Goal: Task Accomplishment & Management: Manage account settings

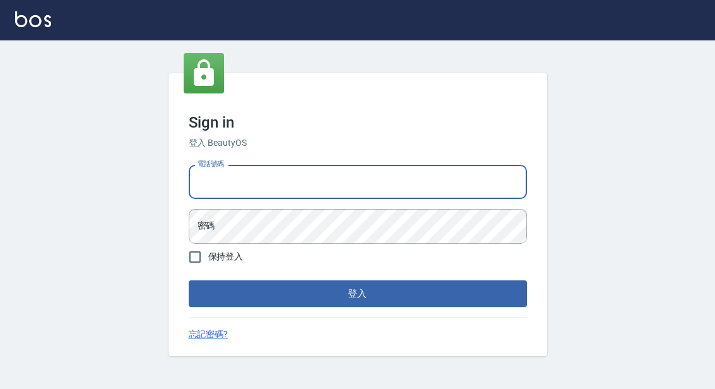
type input "0"
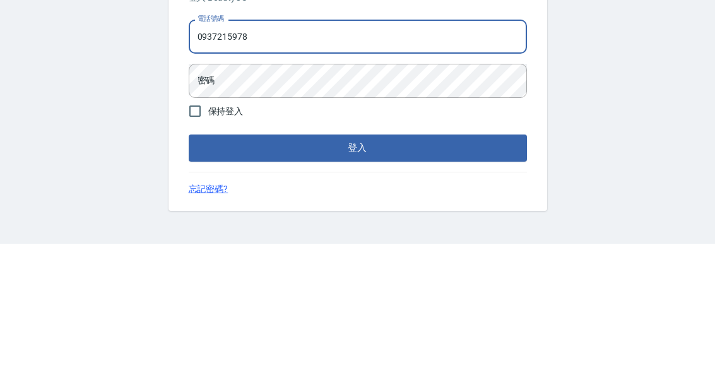
type input "0937215978"
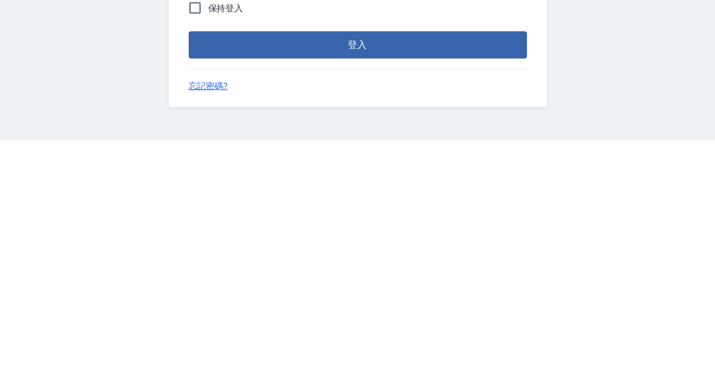
click at [351, 280] on button "登入" at bounding box center [358, 293] width 338 height 27
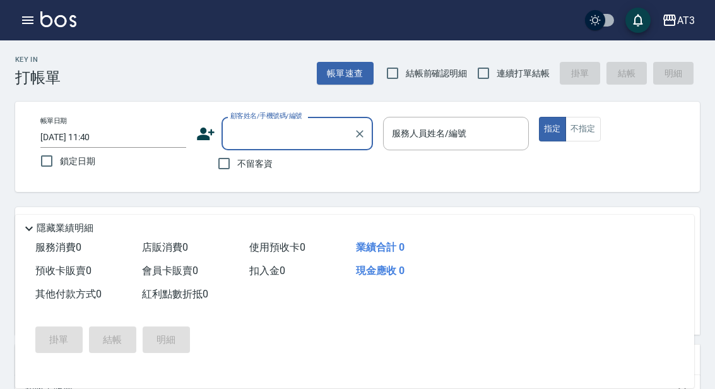
click at [32, 32] on button "button" at bounding box center [27, 20] width 25 height 25
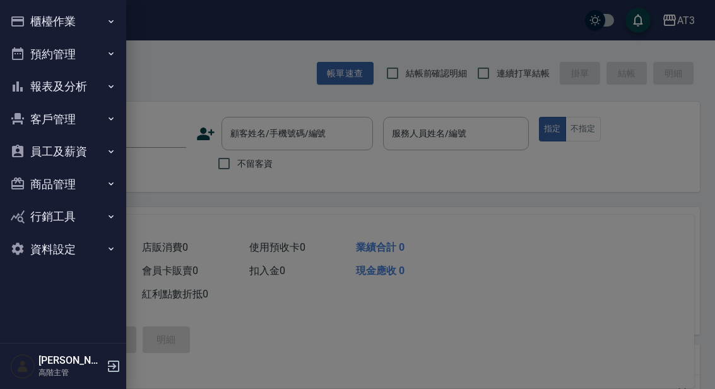
click at [100, 17] on button "櫃檯作業" at bounding box center [63, 21] width 116 height 33
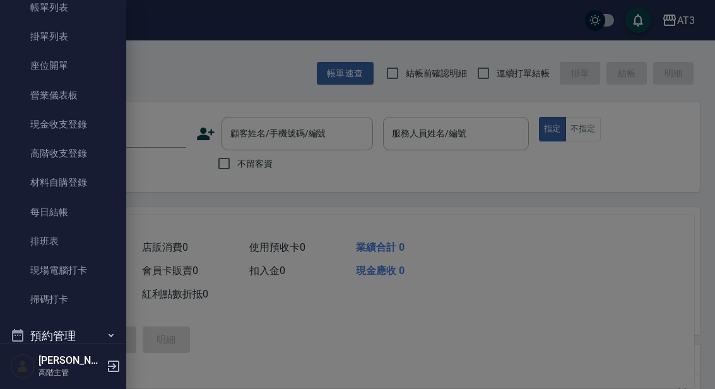
scroll to position [78, 0]
click at [71, 153] on link "高階收支登錄" at bounding box center [63, 153] width 116 height 29
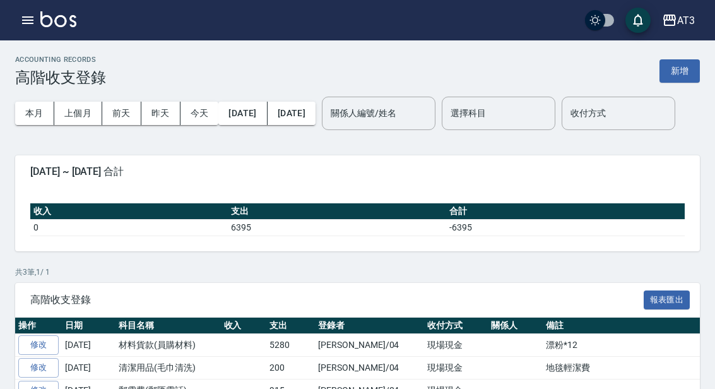
click at [83, 110] on button "上個月" at bounding box center [78, 113] width 48 height 23
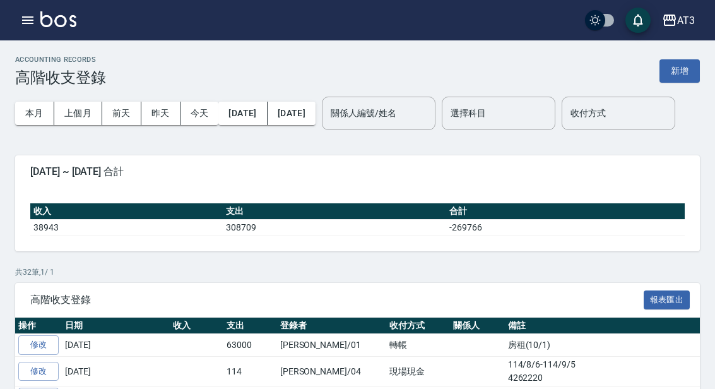
click at [690, 80] on button "新增" at bounding box center [679, 70] width 40 height 23
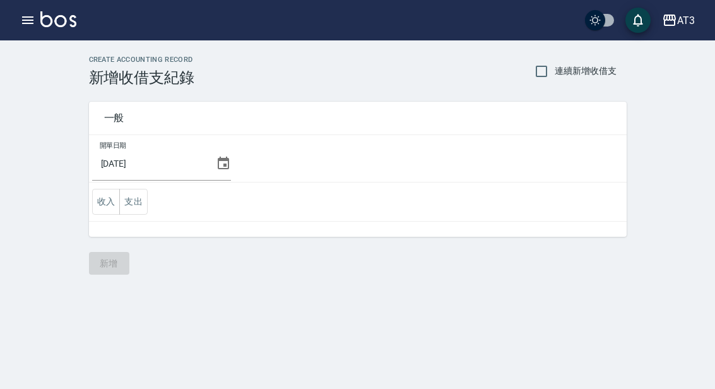
click at [218, 166] on icon at bounding box center [223, 162] width 11 height 13
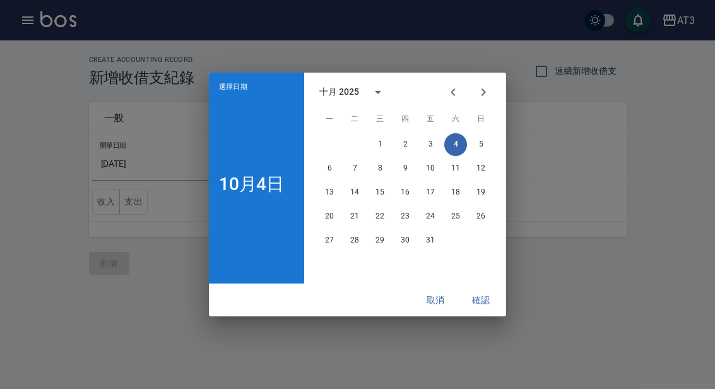
click at [459, 93] on icon "Previous month" at bounding box center [453, 92] width 15 height 15
click at [437, 148] on button "5" at bounding box center [430, 144] width 23 height 23
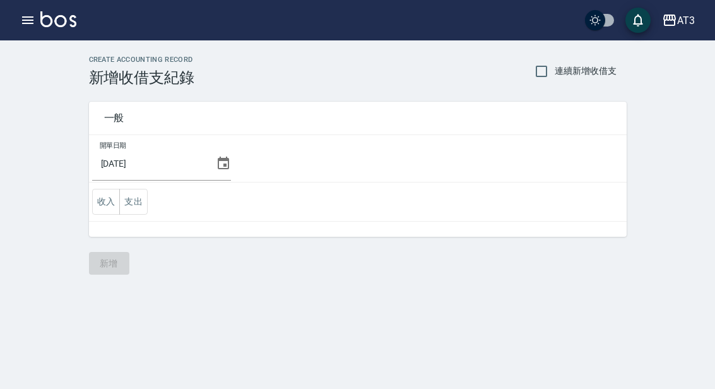
click at [136, 202] on button "支出" at bounding box center [133, 202] width 28 height 26
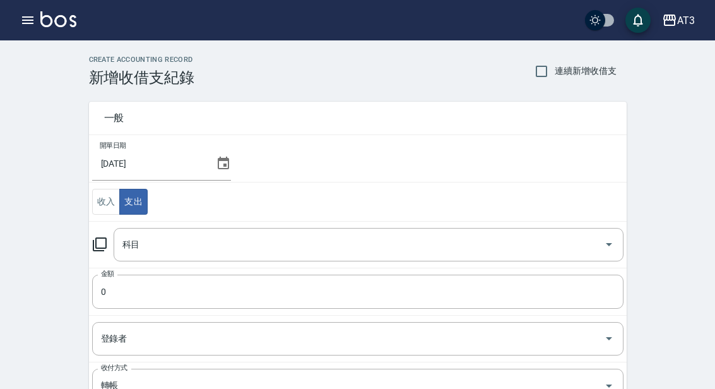
click at [176, 247] on input "科目" at bounding box center [359, 244] width 480 height 22
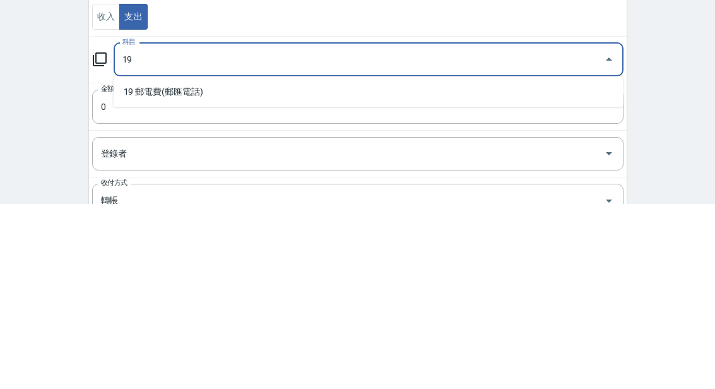
click at [204, 266] on li "19 郵電費(郵匯電話)" at bounding box center [369, 276] width 510 height 21
type input "19 郵電費(郵匯電話)"
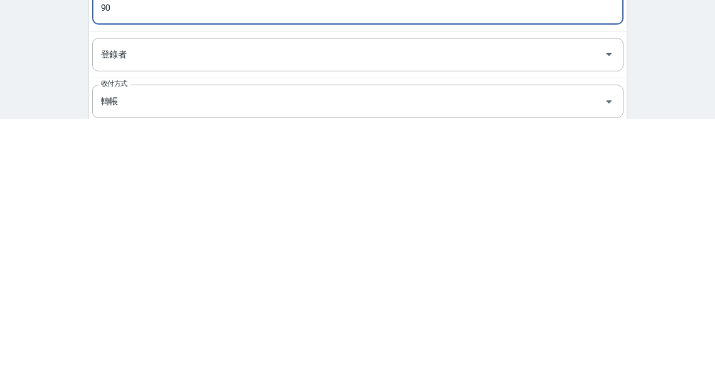
type input "90"
click at [291, 314] on input "登錄者" at bounding box center [348, 325] width 501 height 22
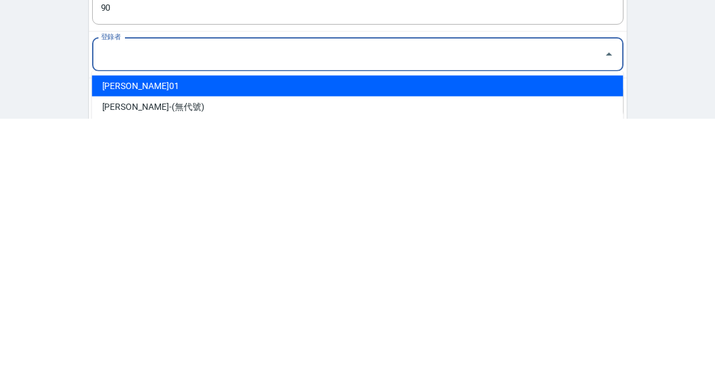
click at [147, 346] on li "[PERSON_NAME]01" at bounding box center [357, 356] width 531 height 21
type input "[PERSON_NAME]01"
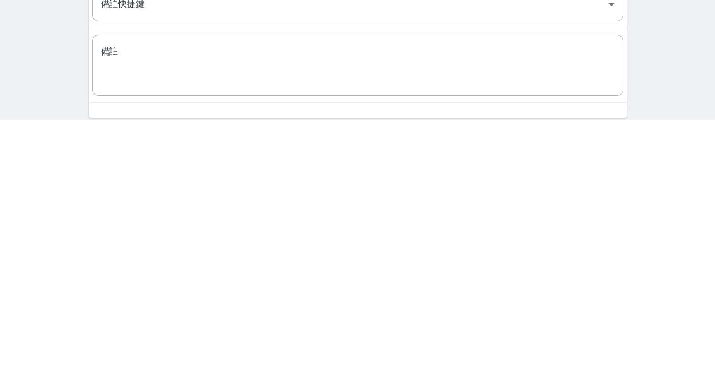
click at [262, 315] on textarea "備註" at bounding box center [358, 335] width 514 height 40
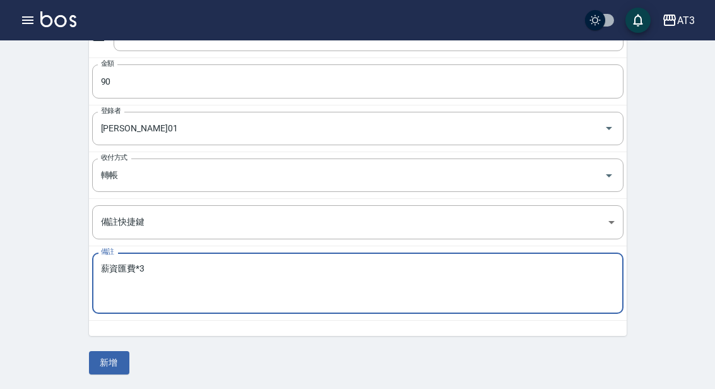
type textarea "薪資匯費*3"
click at [122, 358] on button "新增" at bounding box center [109, 362] width 40 height 23
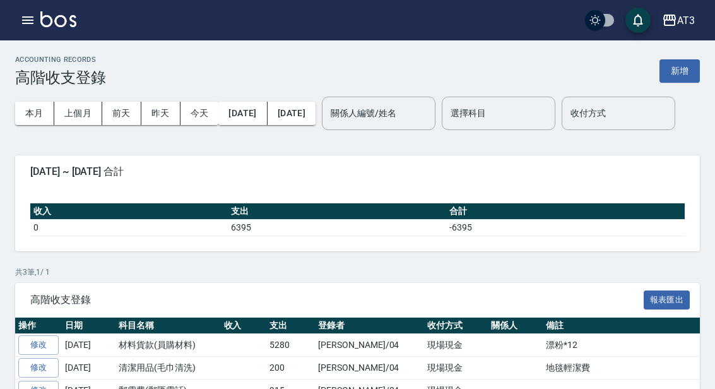
click at [28, 18] on icon "button" at bounding box center [27, 20] width 11 height 8
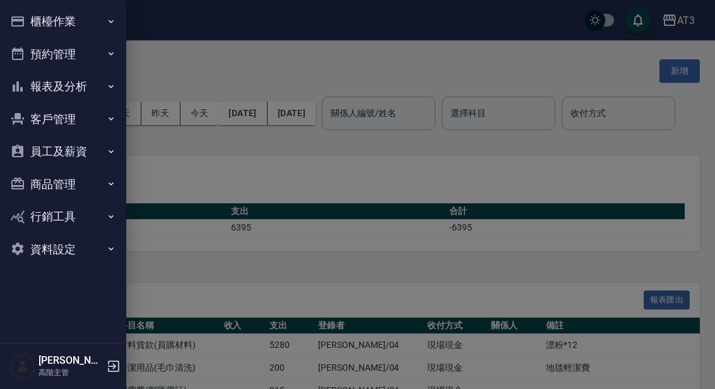
click at [98, 156] on button "員工及薪資" at bounding box center [63, 151] width 116 height 33
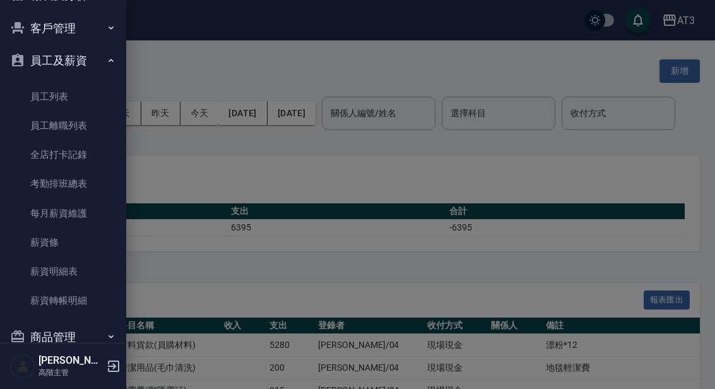
scroll to position [107, 0]
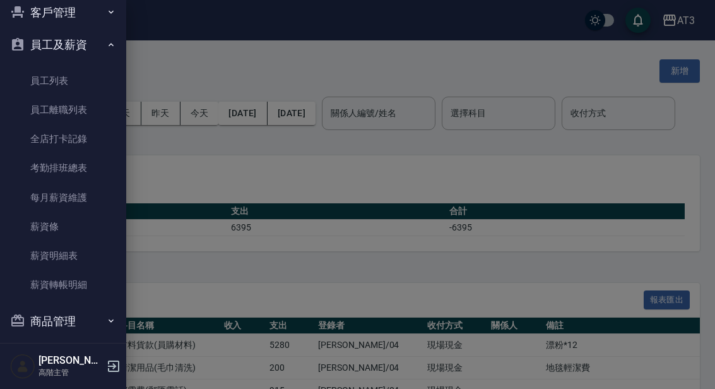
click at [78, 249] on link "薪資明細表" at bounding box center [63, 255] width 116 height 29
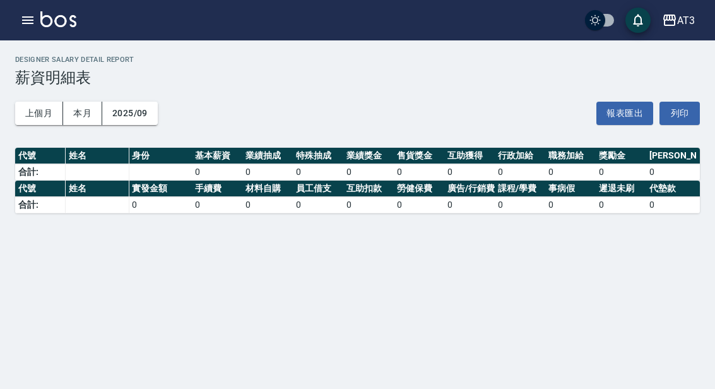
click at [39, 25] on button "button" at bounding box center [27, 20] width 25 height 25
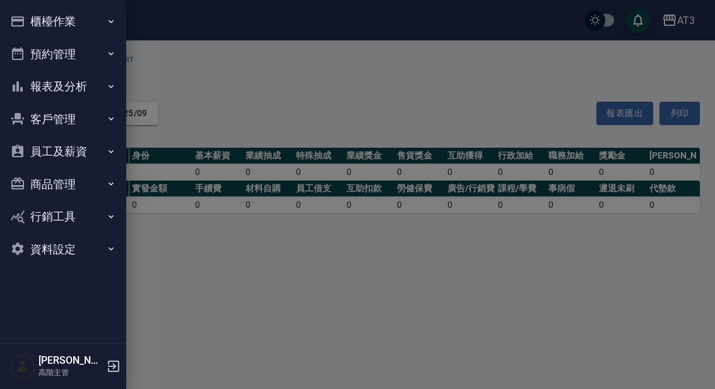
click at [95, 20] on button "櫃檯作業" at bounding box center [63, 21] width 116 height 33
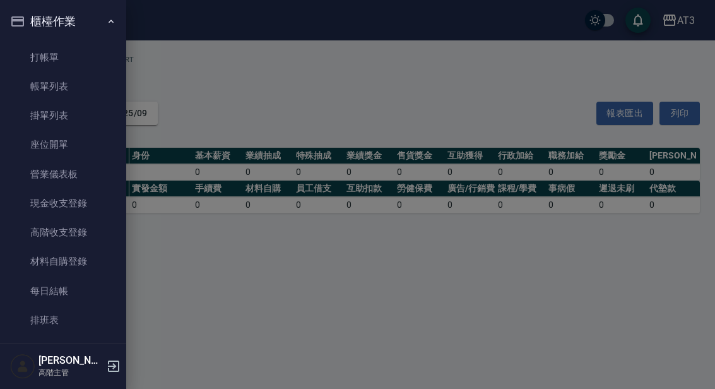
click at [86, 16] on button "櫃檯作業" at bounding box center [63, 21] width 116 height 33
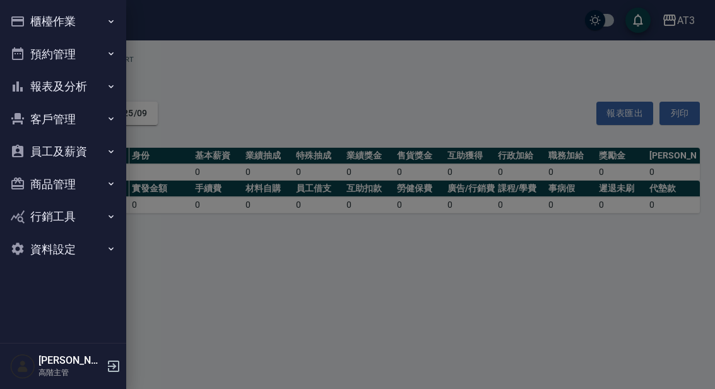
click at [95, 92] on button "報表及分析" at bounding box center [63, 86] width 116 height 33
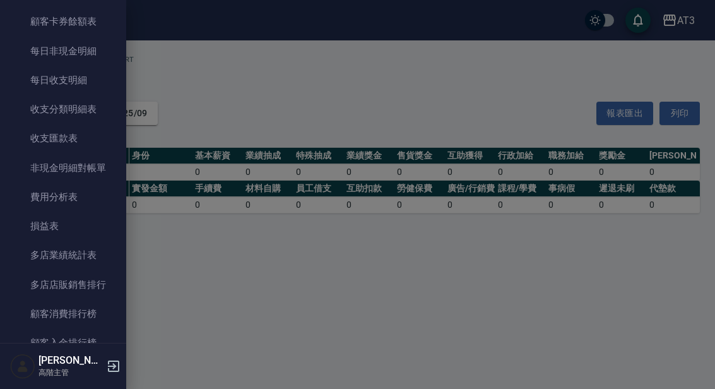
scroll to position [1007, 0]
click at [69, 190] on link "費用分析表" at bounding box center [63, 195] width 116 height 29
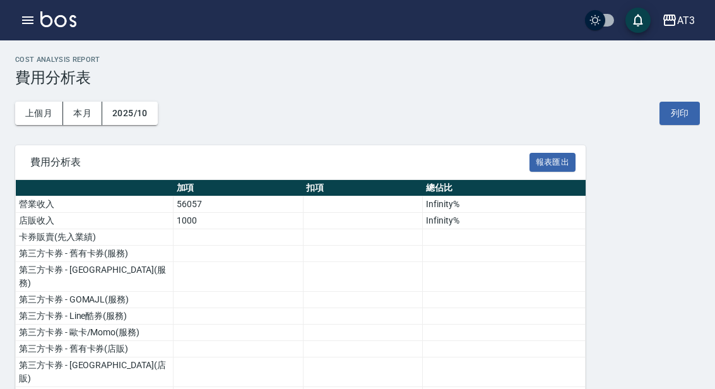
click at [35, 112] on button "上個月" at bounding box center [39, 113] width 48 height 23
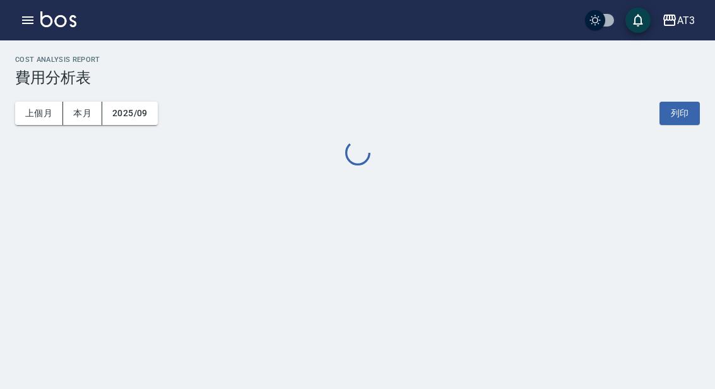
click at [81, 114] on button "本月" at bounding box center [82, 113] width 39 height 23
click at [28, 117] on button "上個月" at bounding box center [39, 113] width 48 height 23
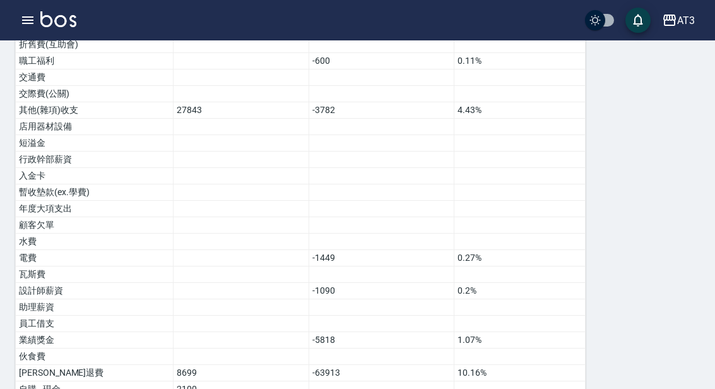
click at [26, 16] on icon "button" at bounding box center [27, 20] width 11 height 8
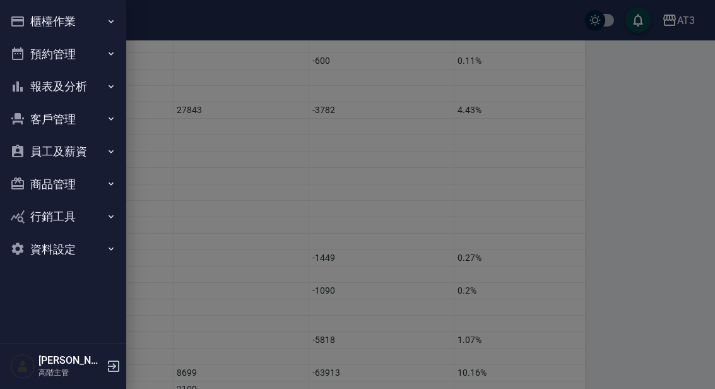
click at [100, 27] on button "櫃檯作業" at bounding box center [63, 21] width 116 height 33
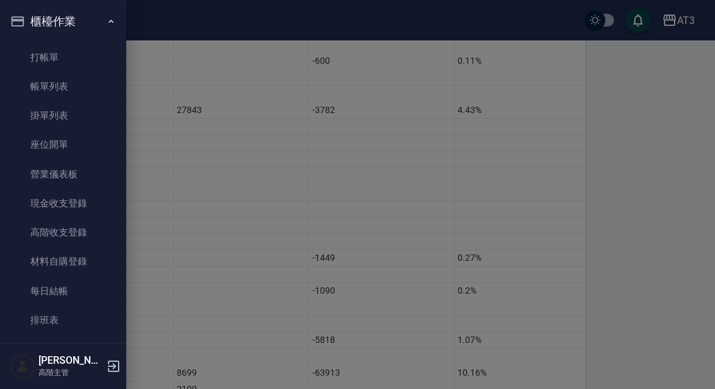
click at [105, 13] on button "櫃檯作業" at bounding box center [63, 21] width 116 height 33
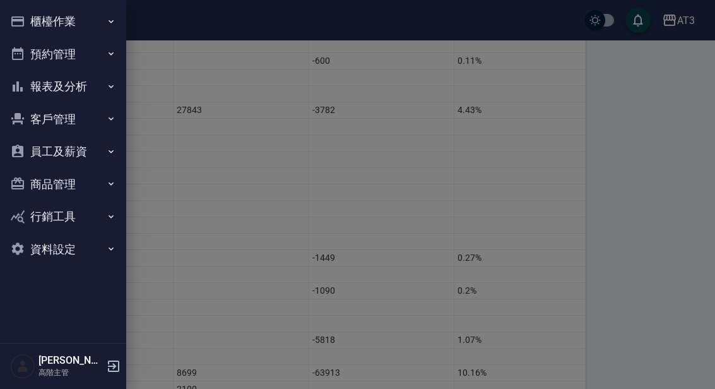
click at [97, 91] on button "報表及分析" at bounding box center [63, 86] width 116 height 33
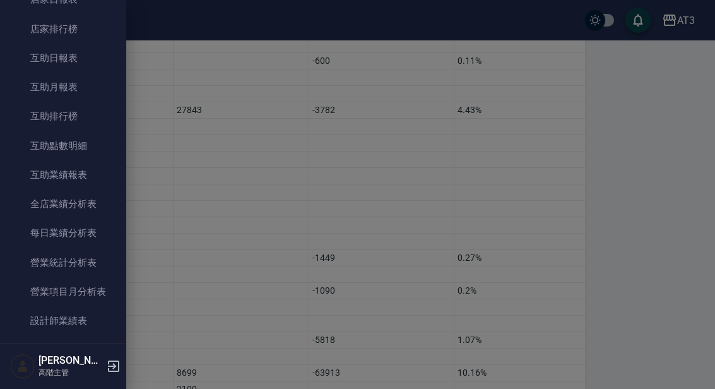
scroll to position [220, 0]
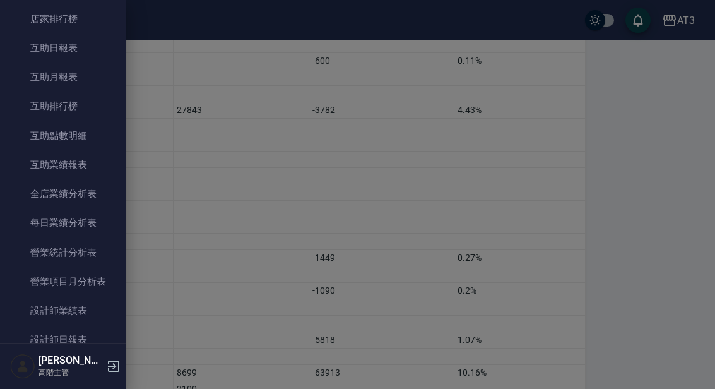
click at [86, 254] on link "營業統計分析表" at bounding box center [63, 252] width 116 height 29
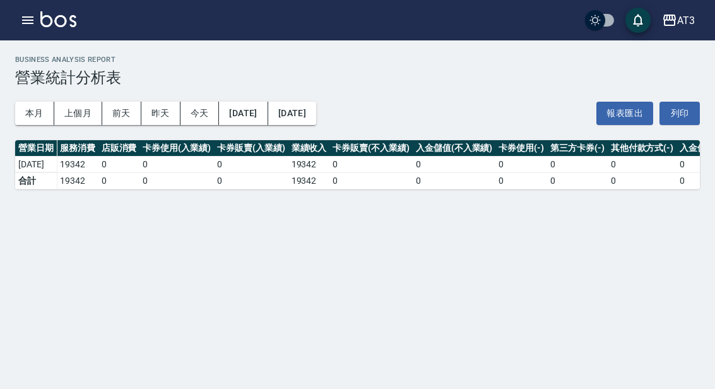
click at [85, 119] on button "上個月" at bounding box center [78, 113] width 48 height 23
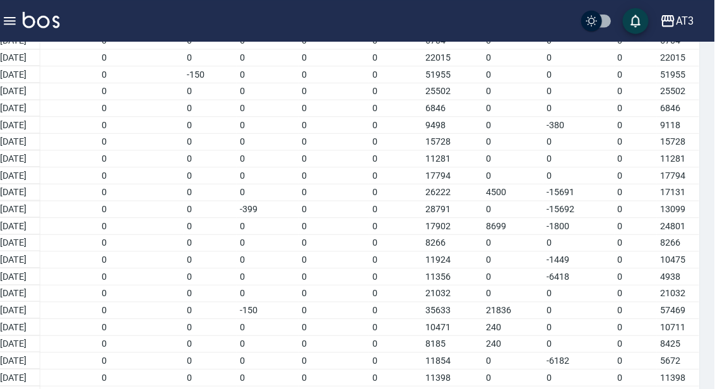
scroll to position [256, 0]
click at [23, 22] on button "button" at bounding box center [27, 20] width 25 height 25
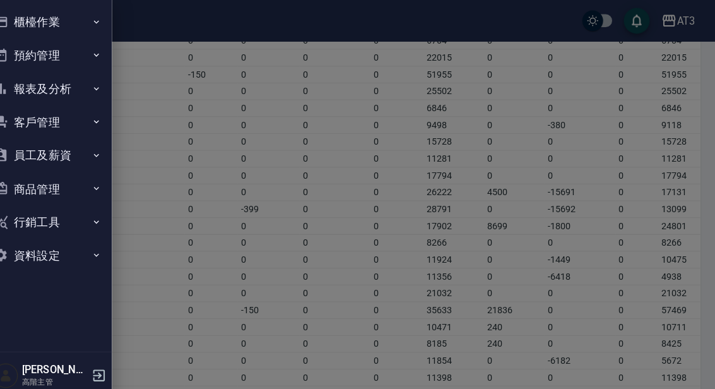
click at [106, 22] on icon "button" at bounding box center [111, 21] width 10 height 10
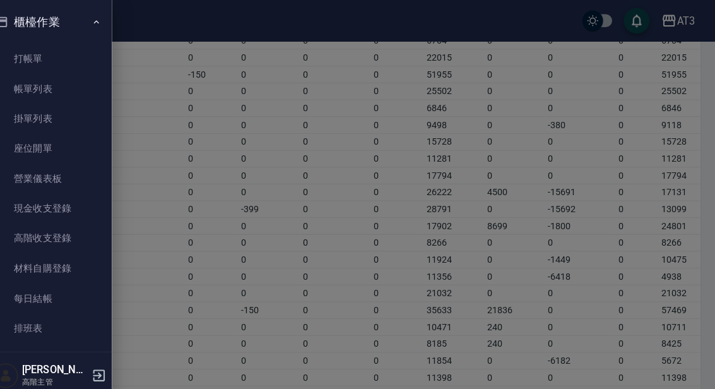
click at [61, 233] on link "高階收支登錄" at bounding box center [63, 232] width 116 height 29
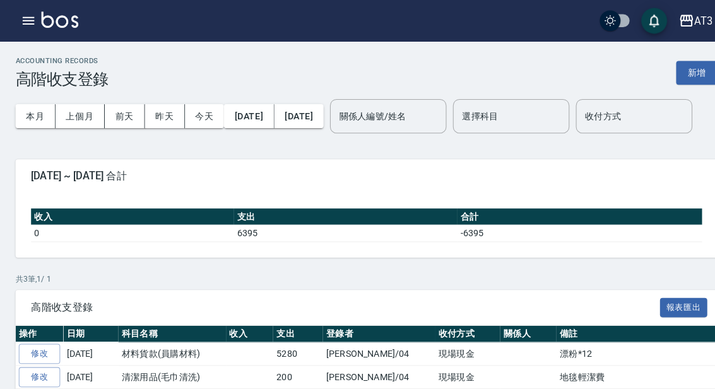
click at [688, 72] on button "新增" at bounding box center [679, 70] width 40 height 23
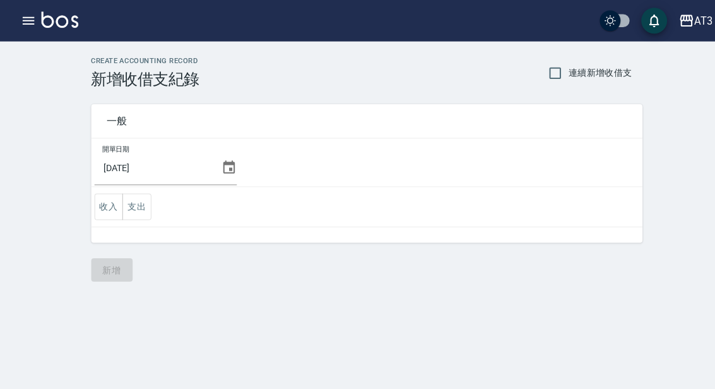
click at [198, 155] on input "[DATE]" at bounding box center [151, 163] width 119 height 34
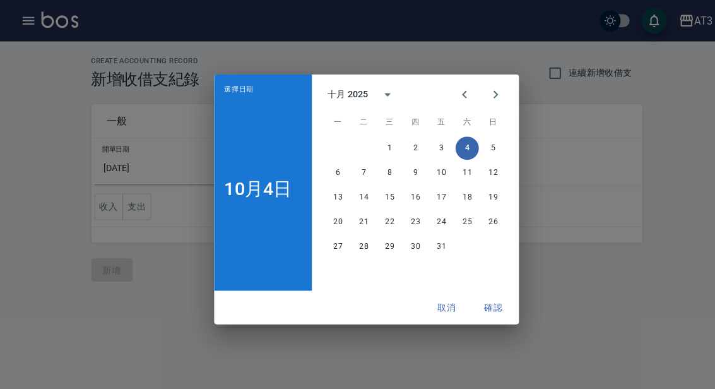
click at [456, 100] on icon "Previous month" at bounding box center [453, 92] width 15 height 15
click at [334, 180] on button "8" at bounding box center [329, 168] width 23 height 23
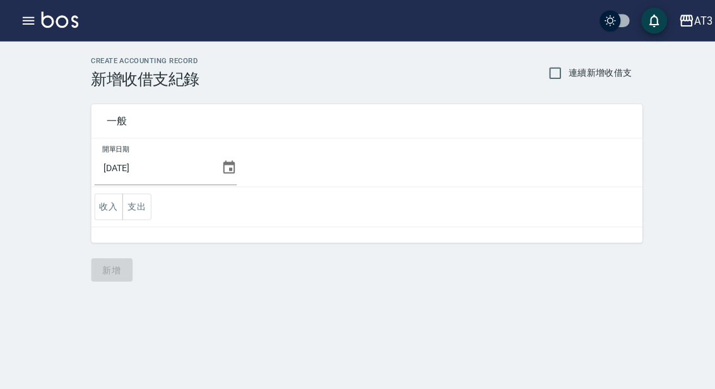
click at [105, 203] on button "收入" at bounding box center [106, 202] width 28 height 26
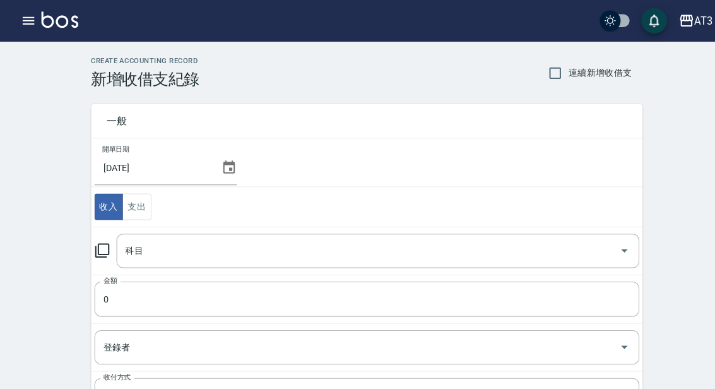
click at [185, 243] on input "科目" at bounding box center [359, 244] width 480 height 22
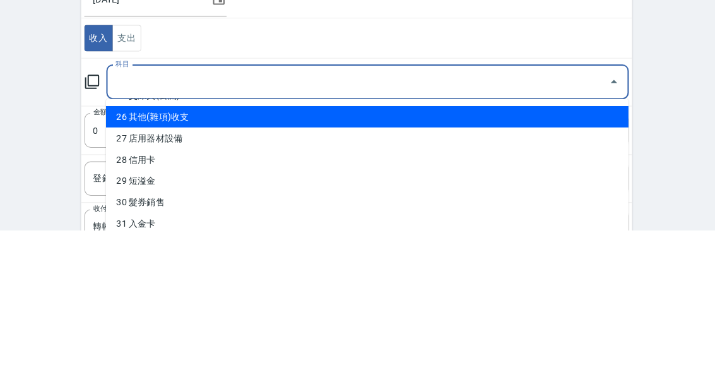
scroll to position [543, 0]
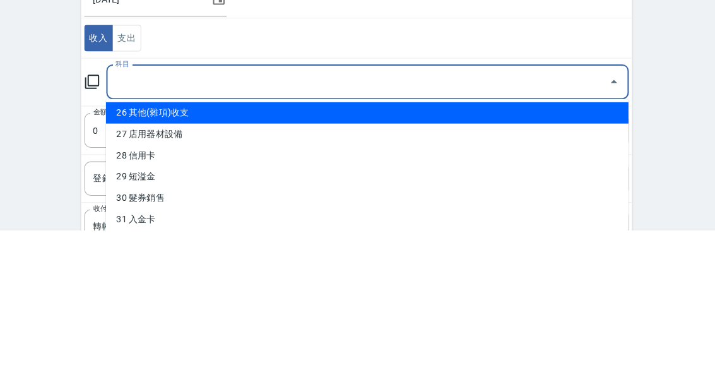
click at [184, 264] on li "26 其他(雜項)收支" at bounding box center [369, 274] width 510 height 21
type input "26 其他(雜項)收支"
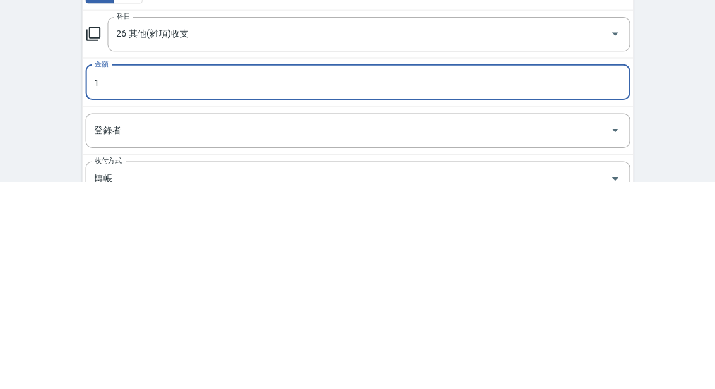
type input "1"
click at [150, 328] on input "登錄者" at bounding box center [348, 339] width 501 height 22
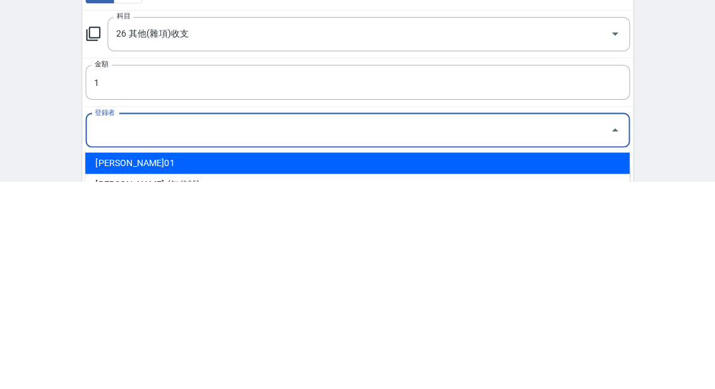
scroll to position [29, 0]
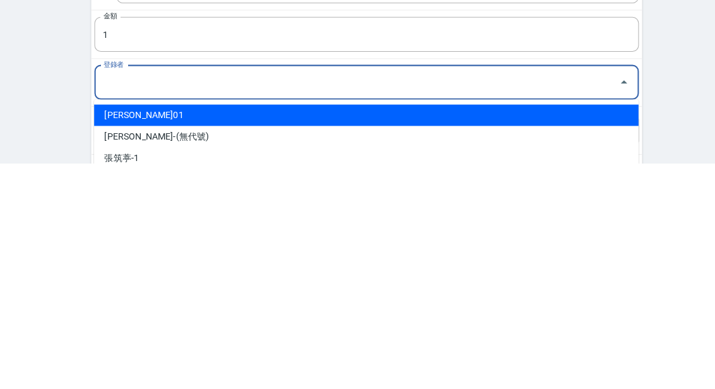
click at [141, 331] on li "[PERSON_NAME]01" at bounding box center [357, 341] width 531 height 21
type input "[PERSON_NAME]01"
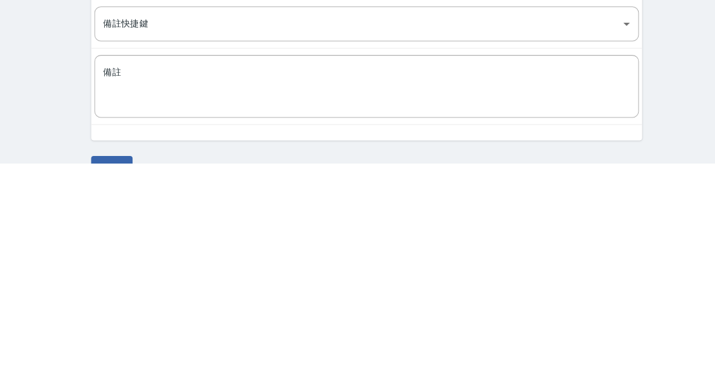
scroll to position [182, 0]
click at [203, 291] on textarea "備註" at bounding box center [358, 311] width 514 height 40
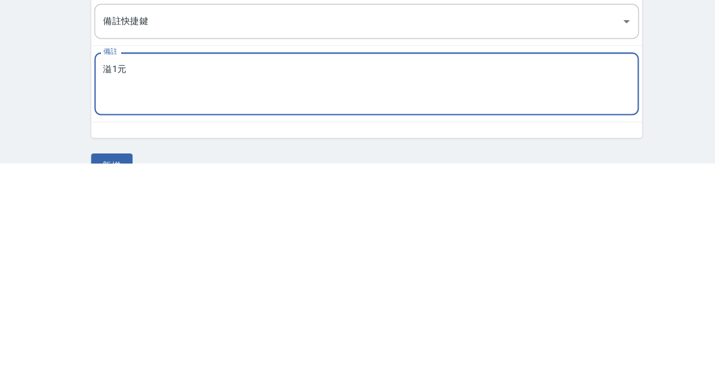
scroll to position [175, 0]
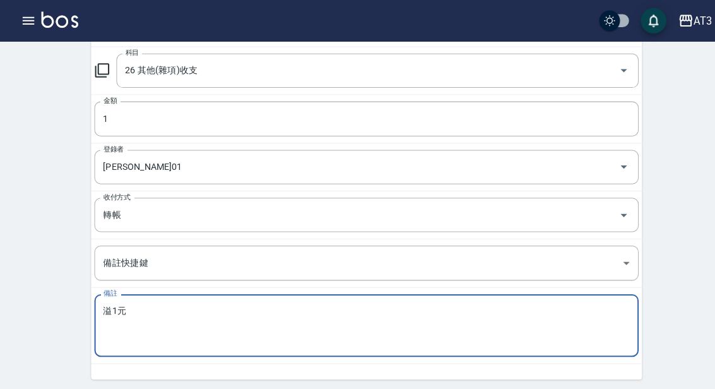
type textarea "溢1元"
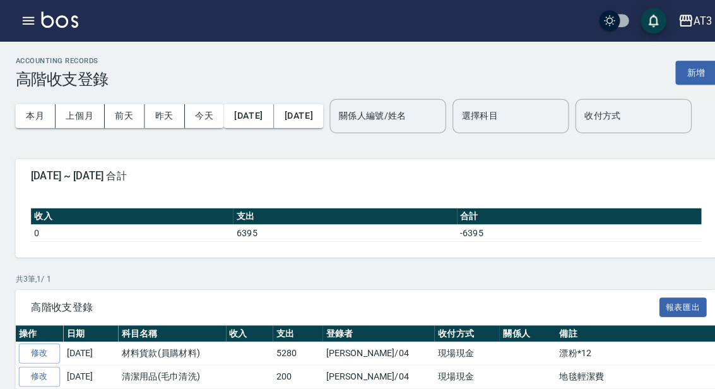
click at [40, 21] on img at bounding box center [58, 19] width 36 height 16
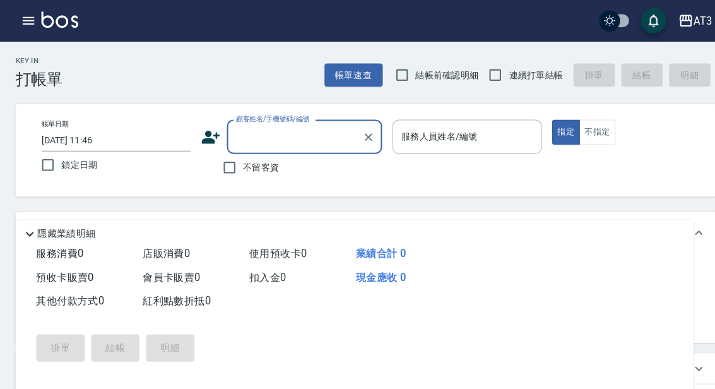
click at [30, 26] on icon "button" at bounding box center [27, 20] width 15 height 15
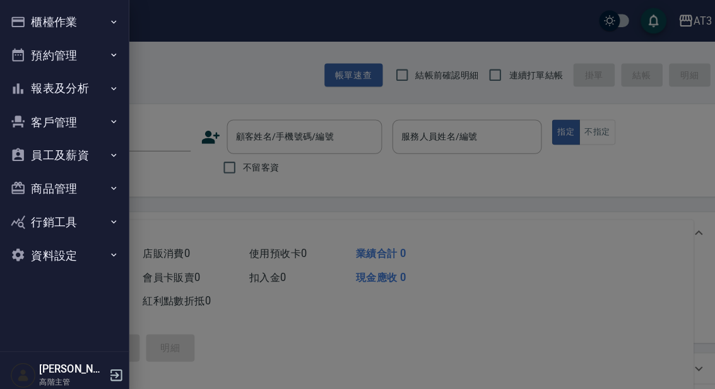
click at [86, 25] on button "櫃檯作業" at bounding box center [63, 21] width 116 height 33
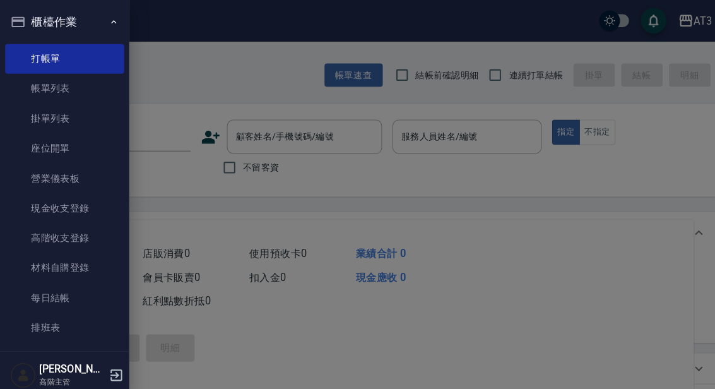
click at [104, 18] on button "櫃檯作業" at bounding box center [63, 21] width 116 height 33
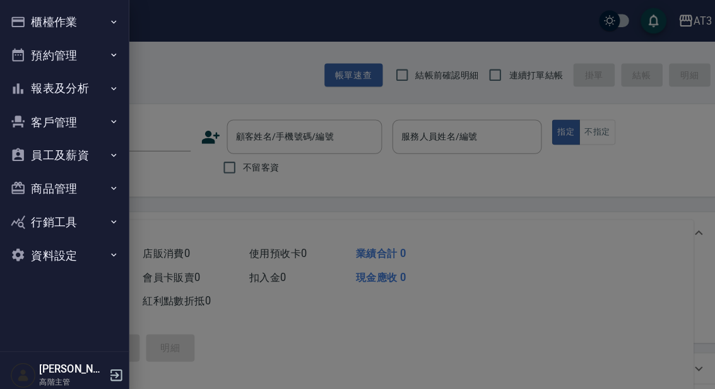
click at [90, 86] on button "報表及分析" at bounding box center [63, 86] width 116 height 33
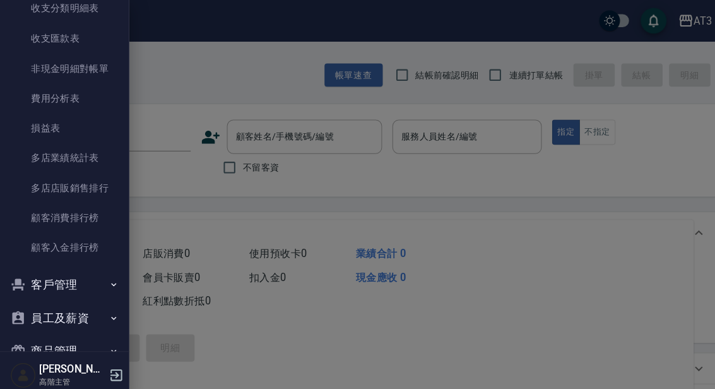
scroll to position [1113, 0]
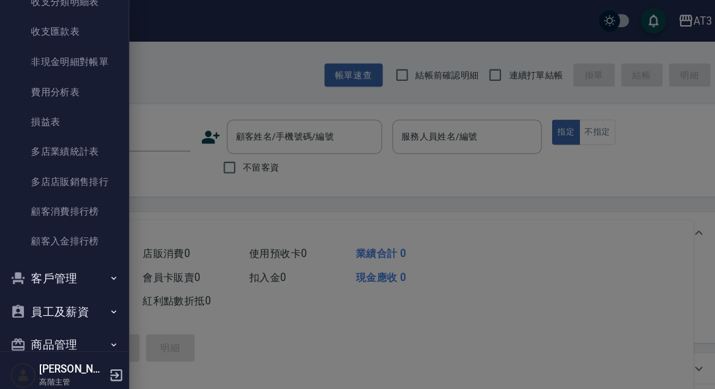
click at [83, 86] on link "費用分析表" at bounding box center [63, 89] width 116 height 29
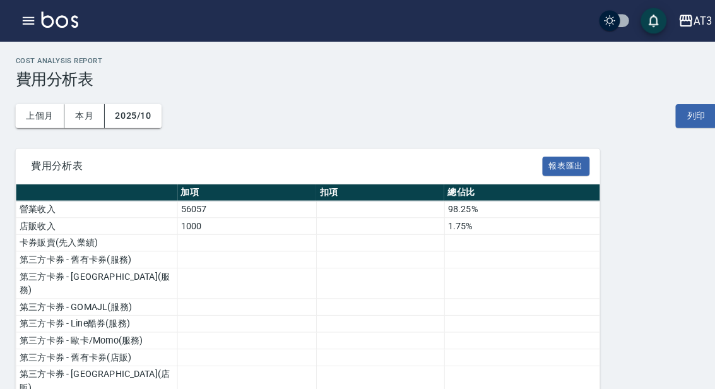
click at [45, 115] on button "上個月" at bounding box center [39, 113] width 48 height 23
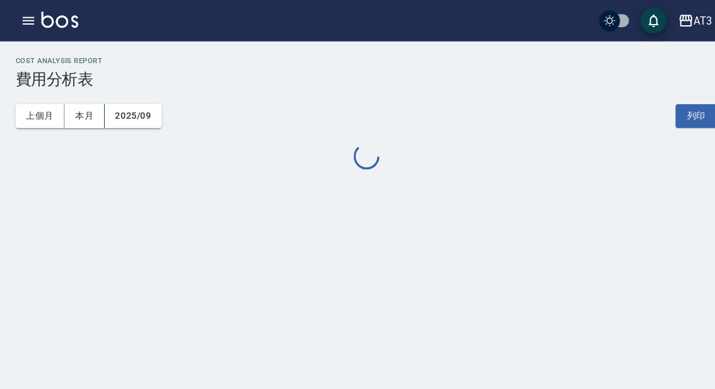
click at [88, 117] on button "本月" at bounding box center [82, 113] width 39 height 23
click at [44, 115] on button "上個月" at bounding box center [39, 113] width 48 height 23
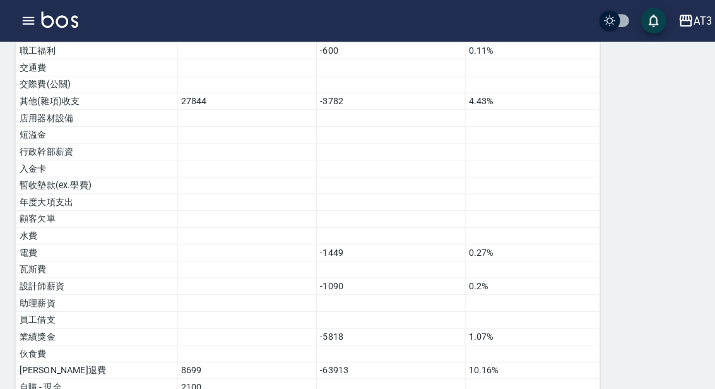
scroll to position [804, 0]
click at [678, 19] on div "AT3" at bounding box center [686, 21] width 18 height 16
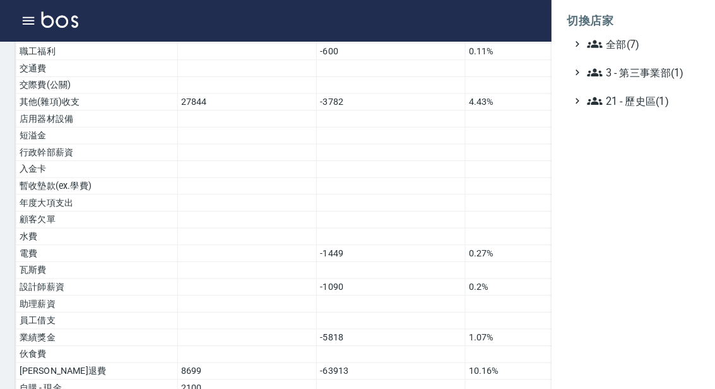
click at [40, 22] on div at bounding box center [357, 194] width 715 height 389
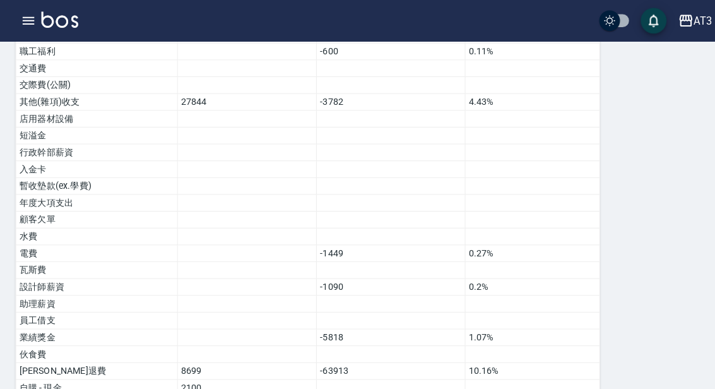
click at [37, 20] on button "button" at bounding box center [27, 20] width 25 height 25
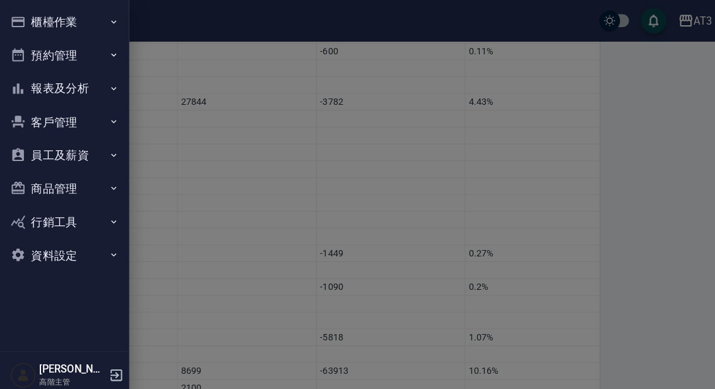
click at [47, 21] on button "櫃檯作業" at bounding box center [63, 21] width 116 height 33
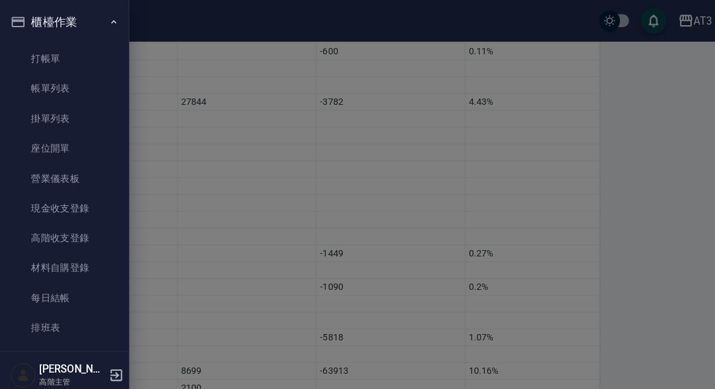
click at [63, 286] on link "每日結帳" at bounding box center [63, 290] width 116 height 29
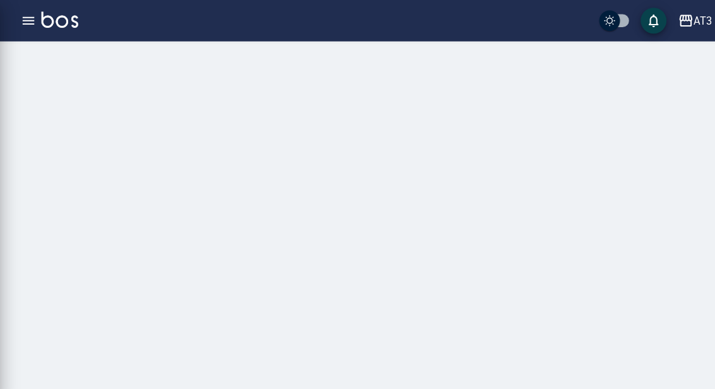
scroll to position [10, 0]
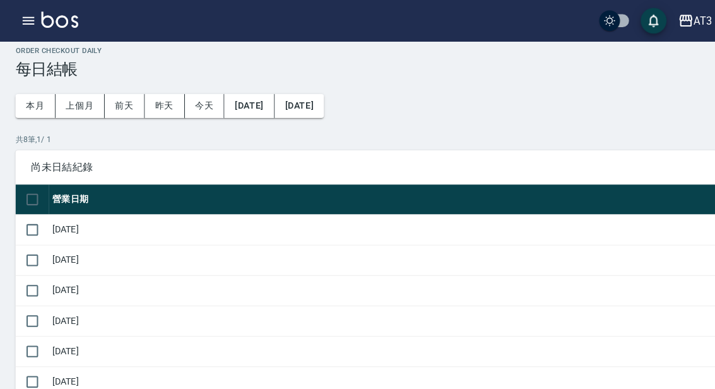
click at [97, 225] on td "[DATE]" at bounding box center [374, 224] width 652 height 30
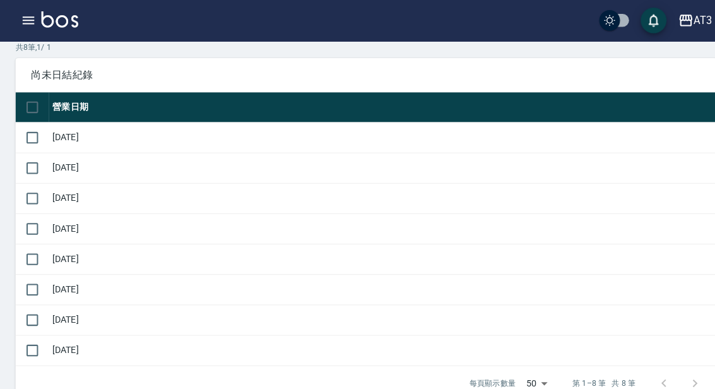
scroll to position [101, 0]
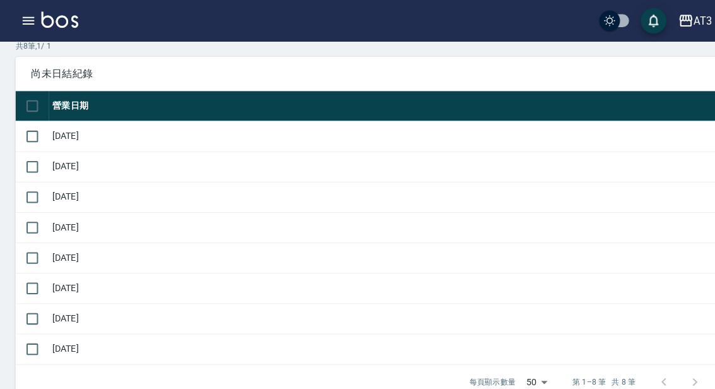
click at [35, 138] on input "checkbox" at bounding box center [31, 133] width 27 height 27
checkbox input "true"
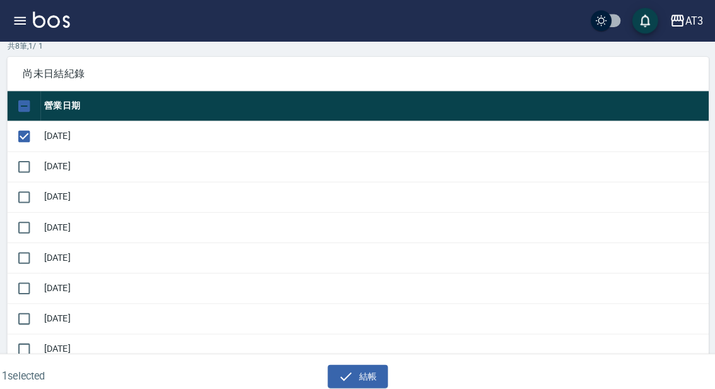
click at [31, 167] on input "checkbox" at bounding box center [31, 163] width 27 height 27
checkbox input "true"
click at [27, 201] on input "checkbox" at bounding box center [31, 192] width 27 height 27
checkbox input "true"
click at [27, 228] on input "checkbox" at bounding box center [31, 222] width 27 height 27
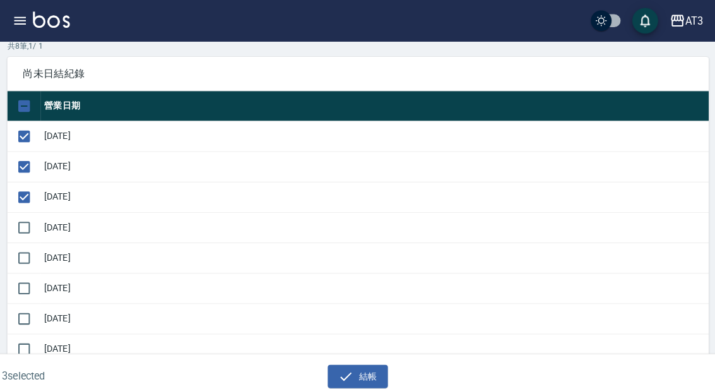
checkbox input "true"
click at [30, 255] on input "checkbox" at bounding box center [31, 252] width 27 height 27
checkbox input "true"
click at [358, 379] on button "結帳" at bounding box center [357, 367] width 59 height 23
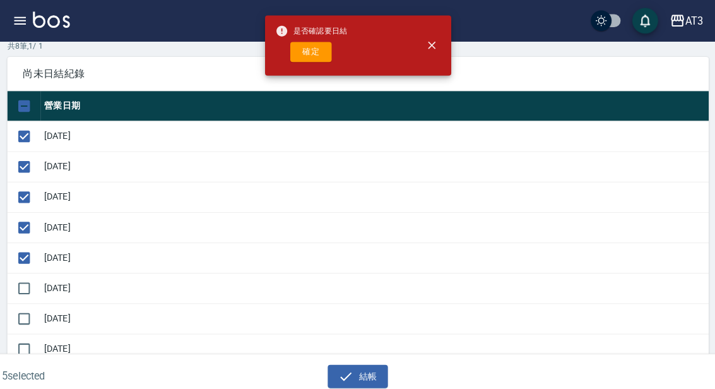
click at [309, 52] on button "確定" at bounding box center [312, 51] width 40 height 20
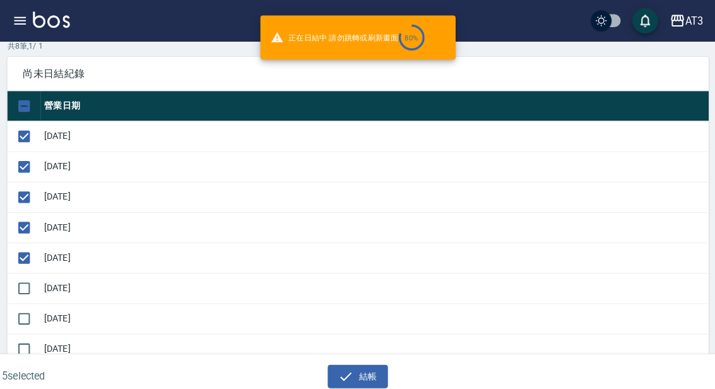
checkbox input "false"
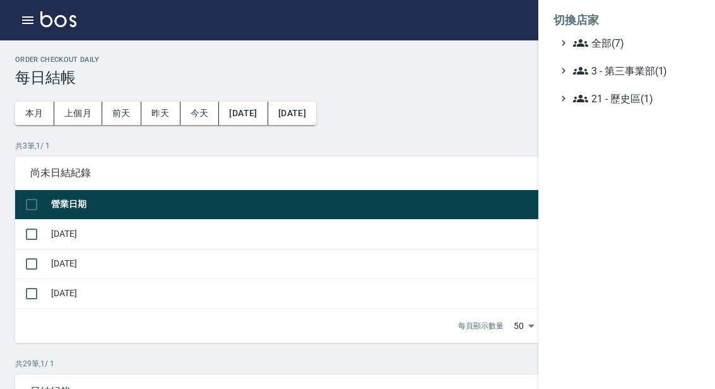
click at [605, 44] on span "全部(7)" at bounding box center [634, 42] width 122 height 15
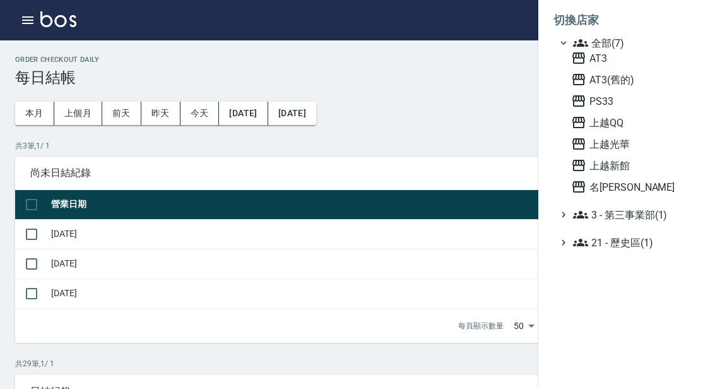
scroll to position [135, 0]
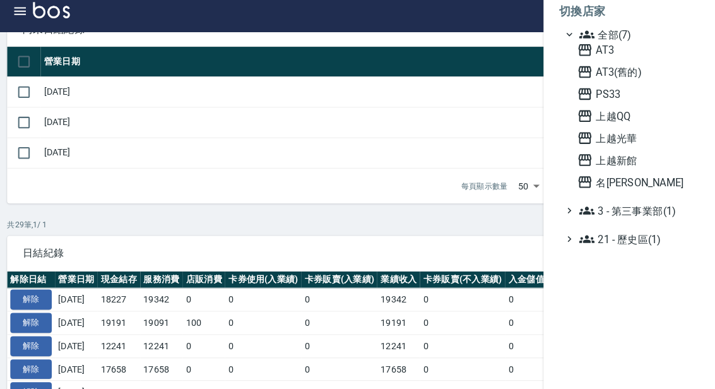
click at [600, 94] on span "PS33" at bounding box center [633, 100] width 124 height 15
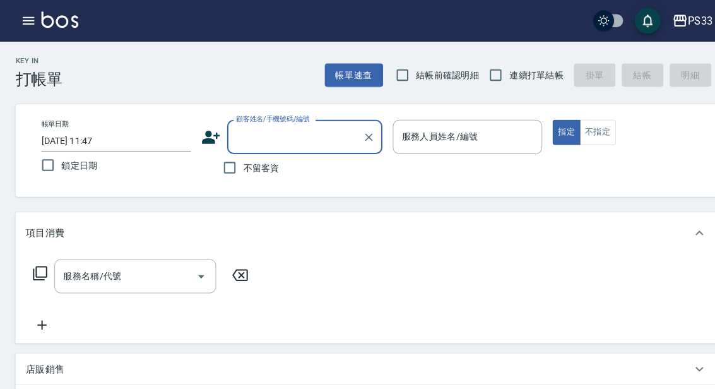
click at [40, 23] on img at bounding box center [58, 19] width 36 height 16
click at [32, 27] on icon "button" at bounding box center [27, 20] width 15 height 15
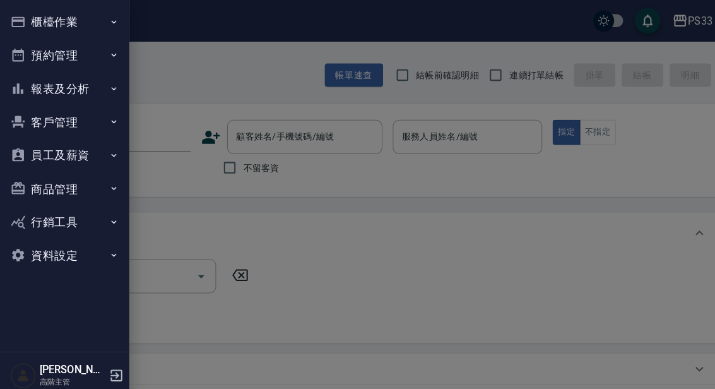
click at [93, 25] on button "櫃檯作業" at bounding box center [63, 21] width 116 height 33
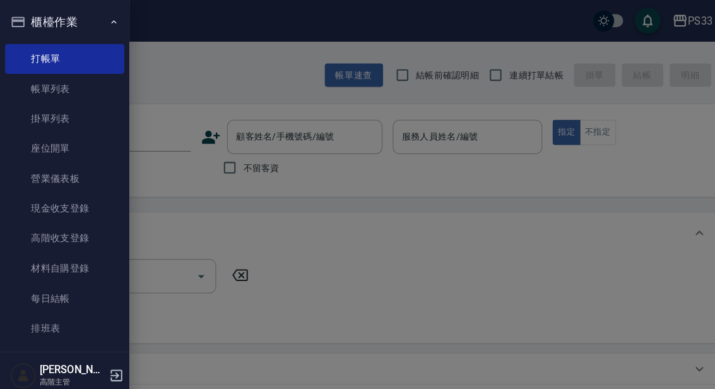
click at [90, 231] on link "高階收支登錄" at bounding box center [63, 232] width 116 height 29
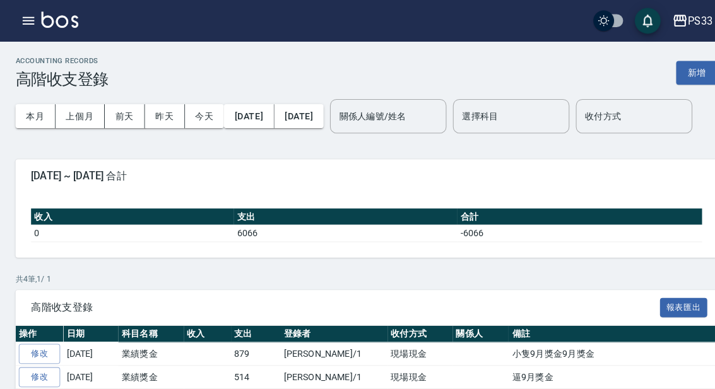
click at [72, 118] on button "上個月" at bounding box center [78, 113] width 48 height 23
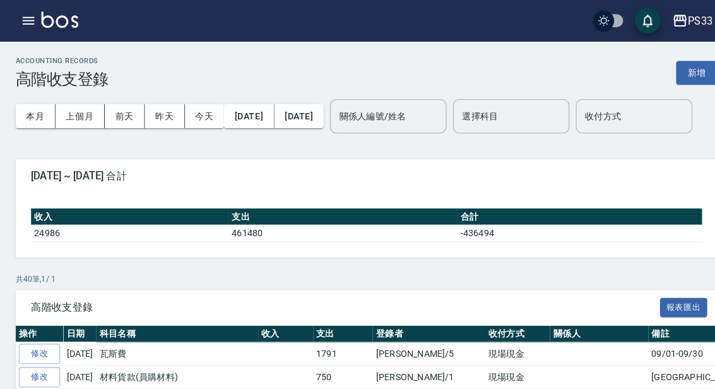
click at [683, 69] on button "新增" at bounding box center [679, 70] width 40 height 23
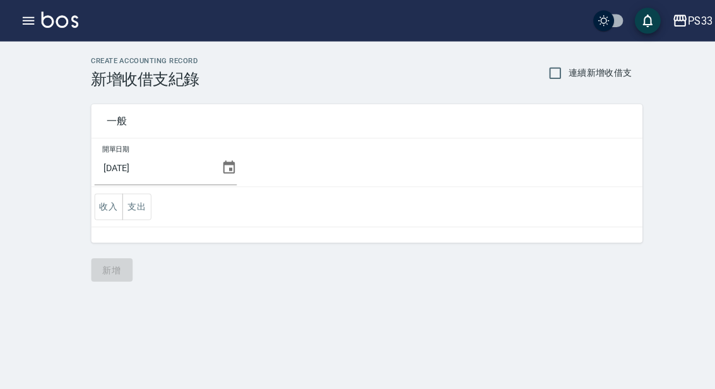
click at [219, 162] on icon at bounding box center [223, 163] width 15 height 15
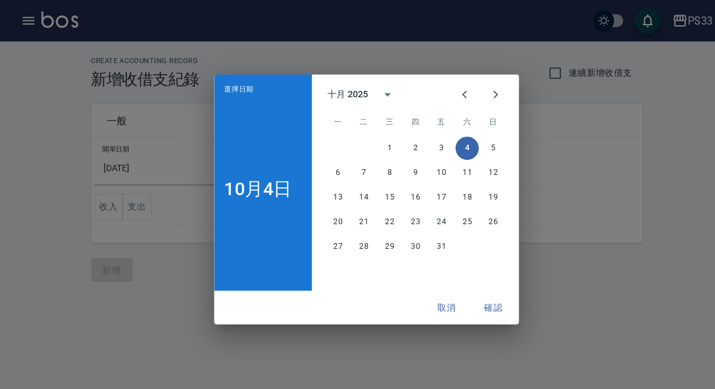
click at [453, 93] on icon "Previous month" at bounding box center [453, 92] width 4 height 8
click at [432, 150] on button "5" at bounding box center [430, 144] width 23 height 23
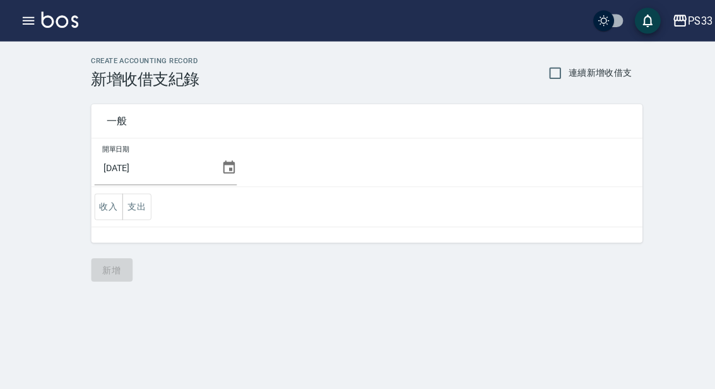
click at [139, 201] on button "支出" at bounding box center [133, 202] width 28 height 26
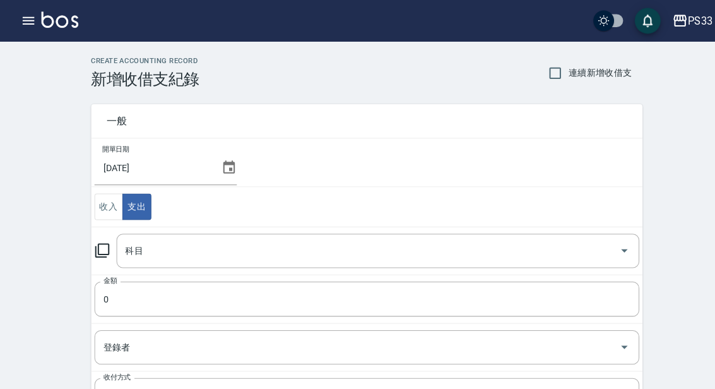
click at [201, 246] on input "科目" at bounding box center [359, 244] width 480 height 22
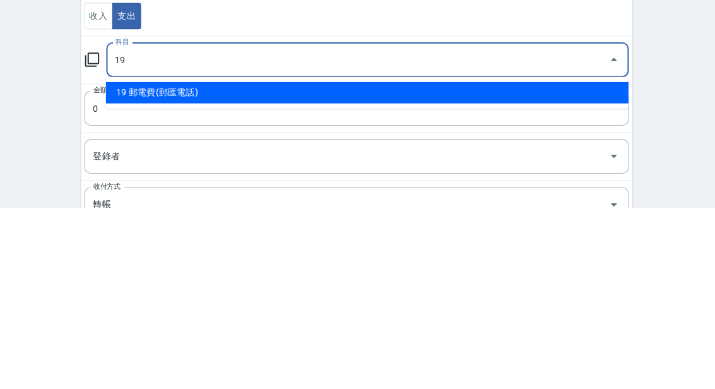
click at [182, 266] on li "19 郵電費(郵匯電話)" at bounding box center [369, 276] width 510 height 21
type input "19 郵電費(郵匯電話)"
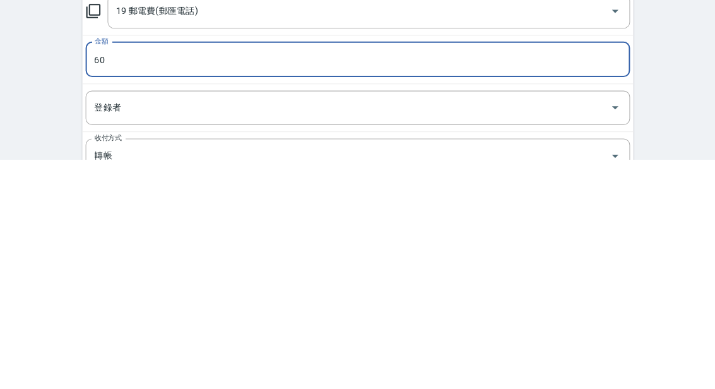
type input "60"
click at [125, 328] on input "登錄者" at bounding box center [348, 339] width 501 height 22
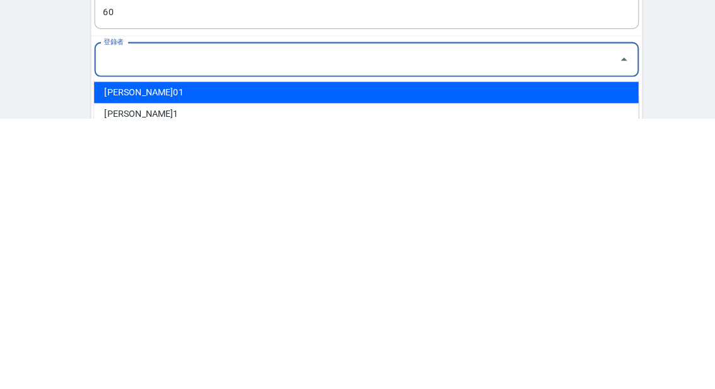
scroll to position [11, 0]
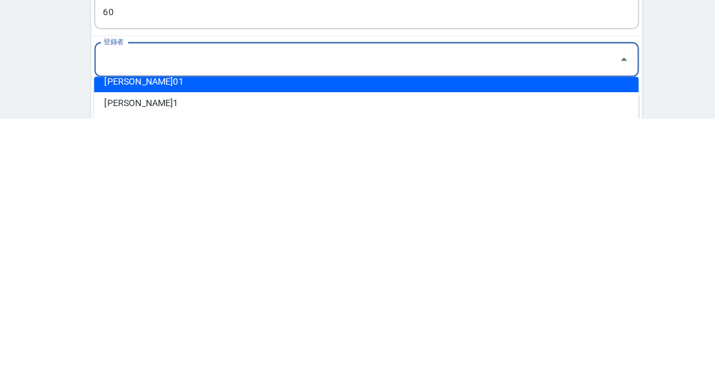
click at [149, 343] on li "[PERSON_NAME]01" at bounding box center [357, 353] width 531 height 21
type input "[PERSON_NAME]01"
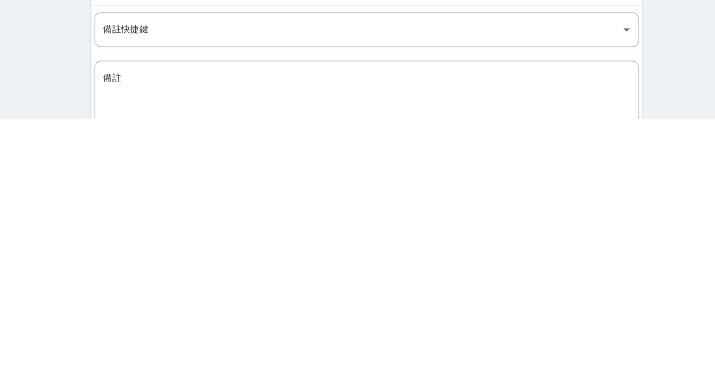
scroll to position [165, 0]
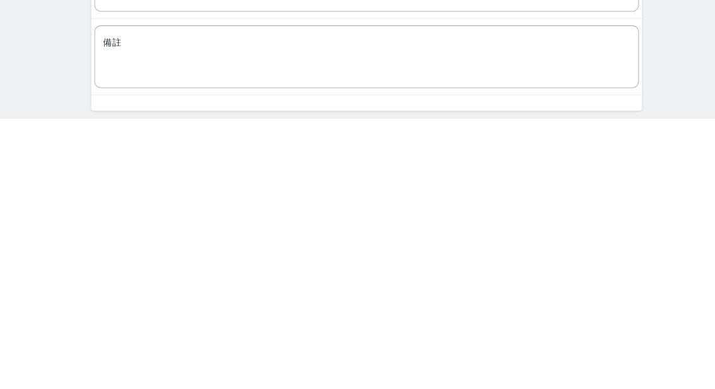
click at [213, 309] on textarea "備註" at bounding box center [358, 329] width 514 height 40
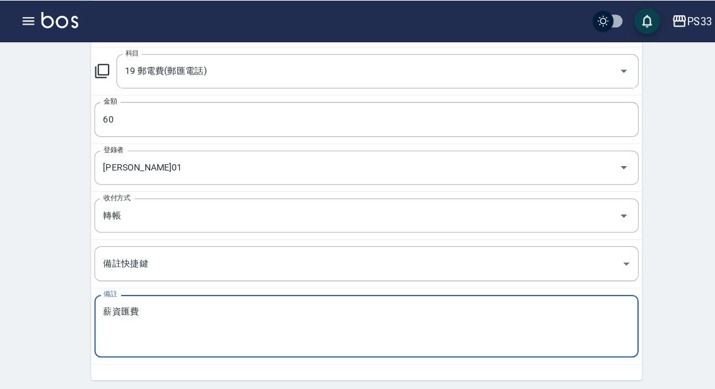
scroll to position [175, 0]
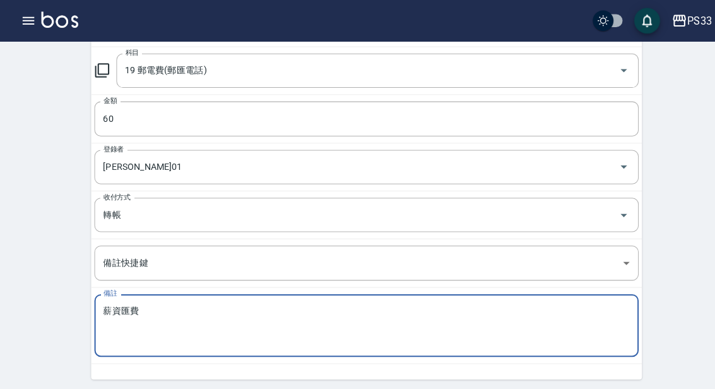
type textarea "薪資匯費"
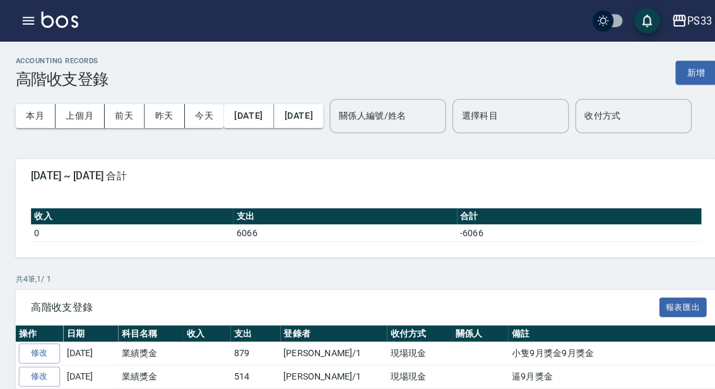
click at [683, 72] on button "新增" at bounding box center [679, 70] width 40 height 23
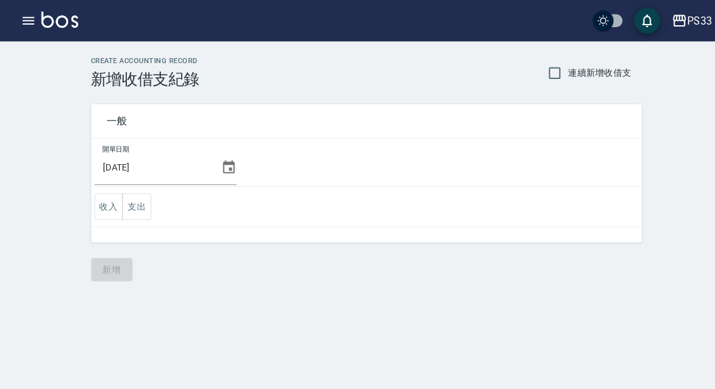
click at [216, 163] on icon at bounding box center [223, 163] width 15 height 15
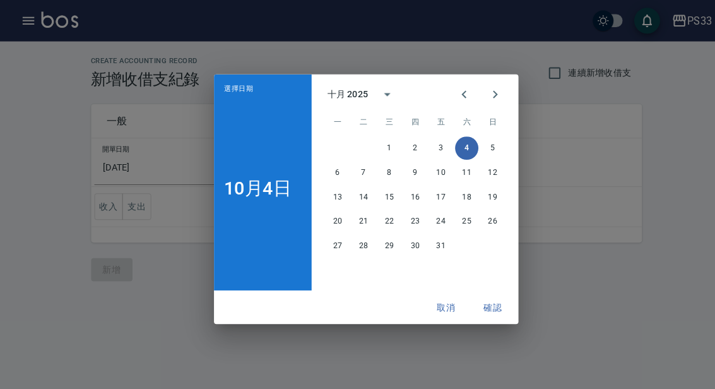
click at [448, 100] on icon "Previous month" at bounding box center [453, 92] width 15 height 15
click at [382, 180] on button "10" at bounding box center [380, 168] width 23 height 23
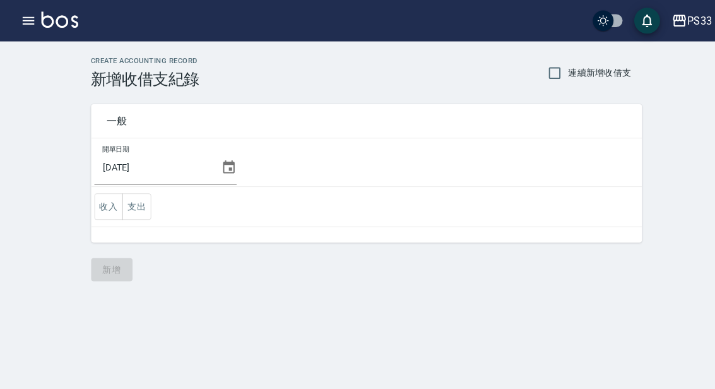
click at [102, 201] on button "收入" at bounding box center [106, 202] width 28 height 26
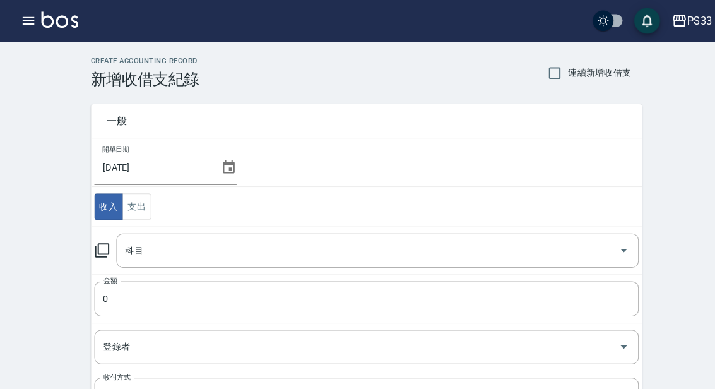
click at [189, 243] on input "科目" at bounding box center [359, 244] width 480 height 22
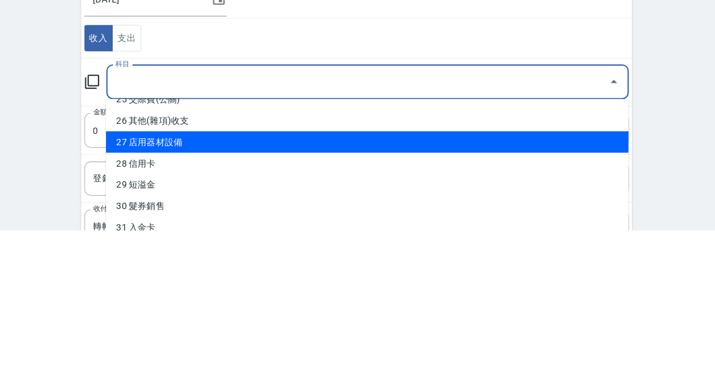
scroll to position [530, 0]
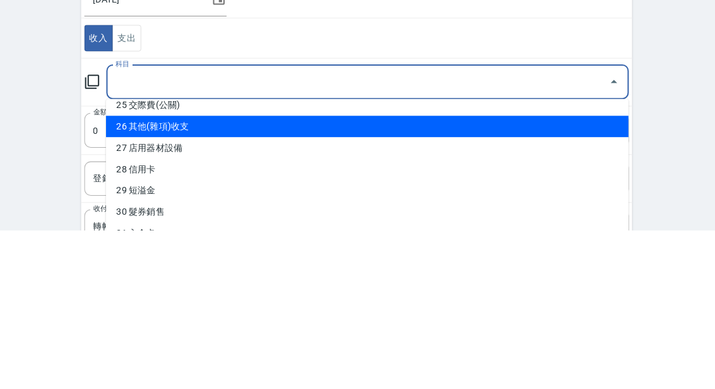
click at [181, 278] on li "26 其他(雜項)收支" at bounding box center [369, 288] width 510 height 21
type input "26 其他(雜項)收支"
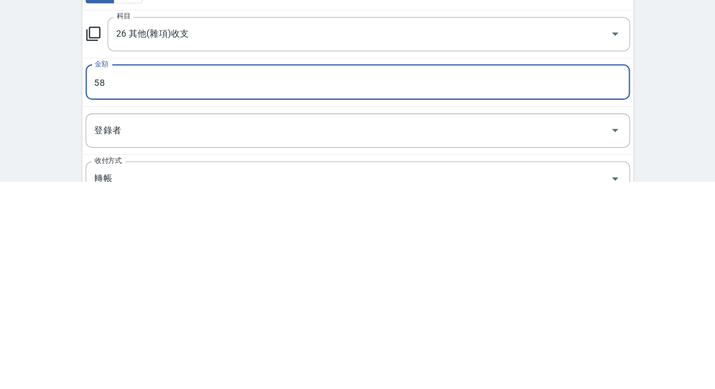
type input "58"
click at [139, 328] on input "登錄者" at bounding box center [348, 339] width 501 height 22
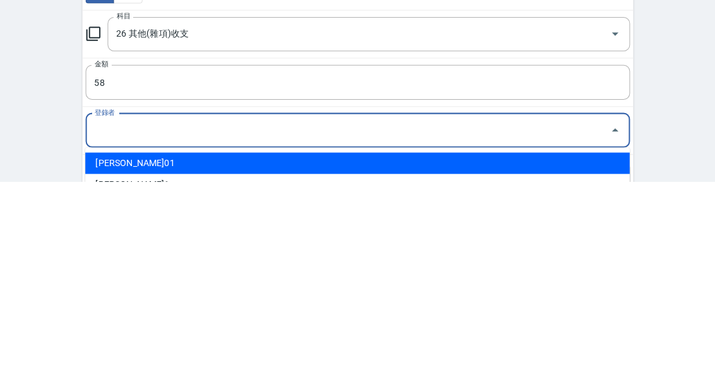
scroll to position [29, 0]
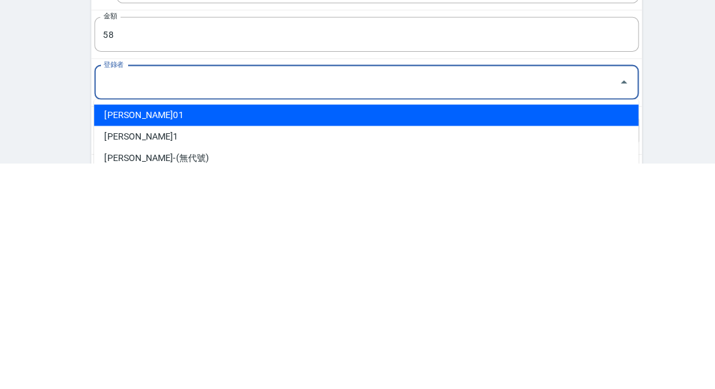
click at [153, 331] on li "[PERSON_NAME]01" at bounding box center [357, 341] width 531 height 21
type input "[PERSON_NAME]01"
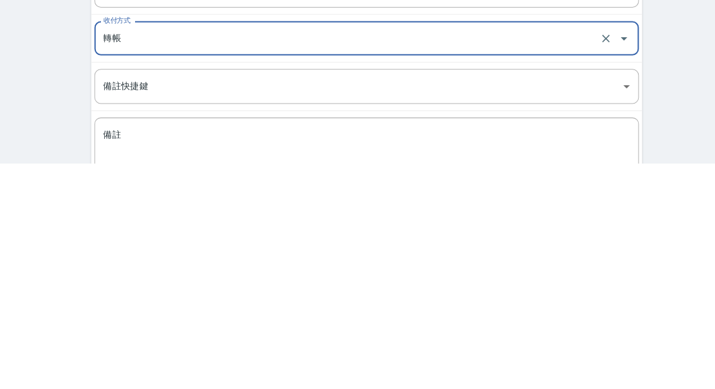
scroll to position [128, 0]
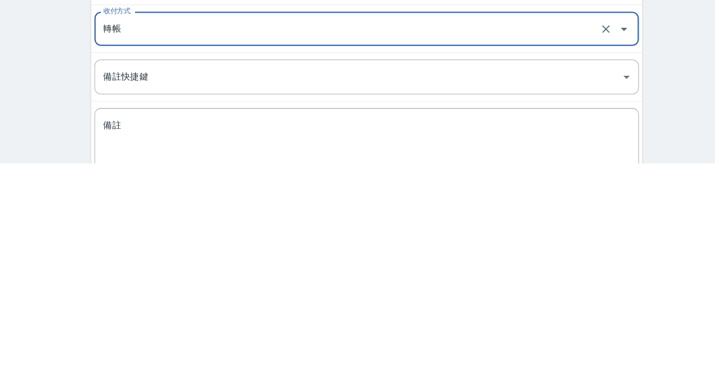
click at [155, 345] on textarea "備註" at bounding box center [358, 365] width 514 height 40
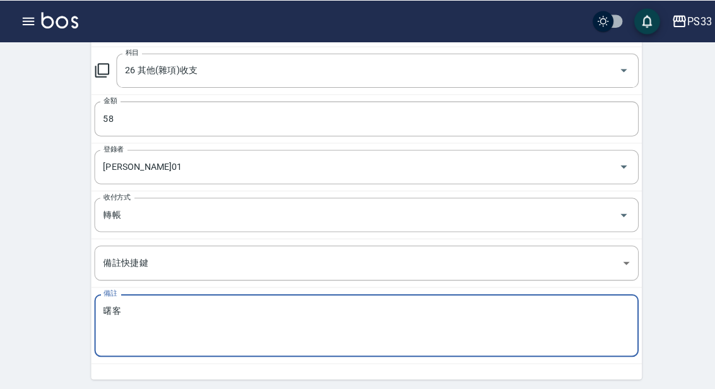
scroll to position [175, 0]
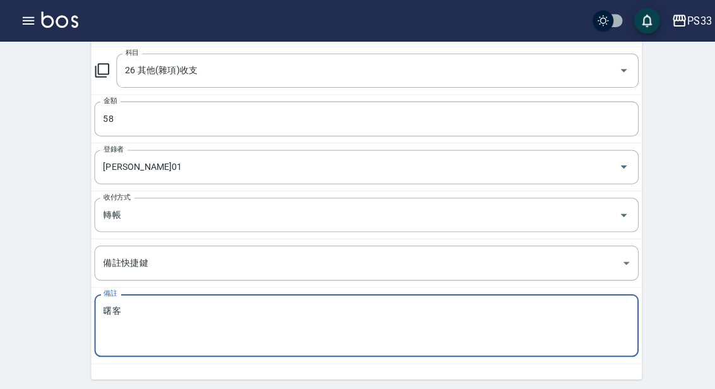
type textarea "曙客"
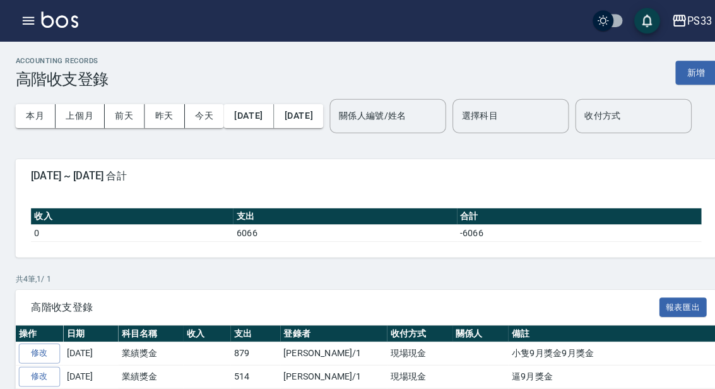
click at [685, 76] on button "新增" at bounding box center [679, 70] width 40 height 23
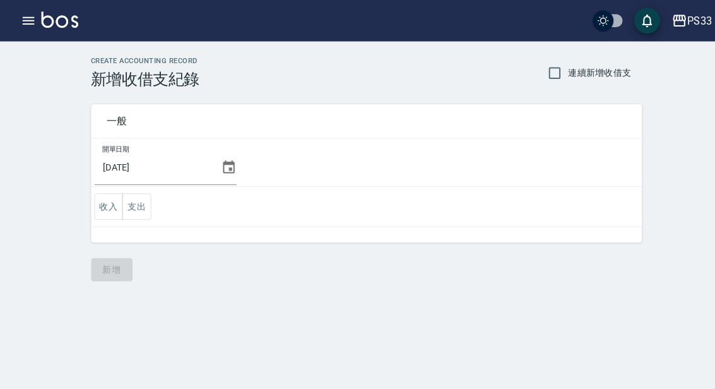
click at [199, 153] on input "[DATE]" at bounding box center [151, 163] width 119 height 34
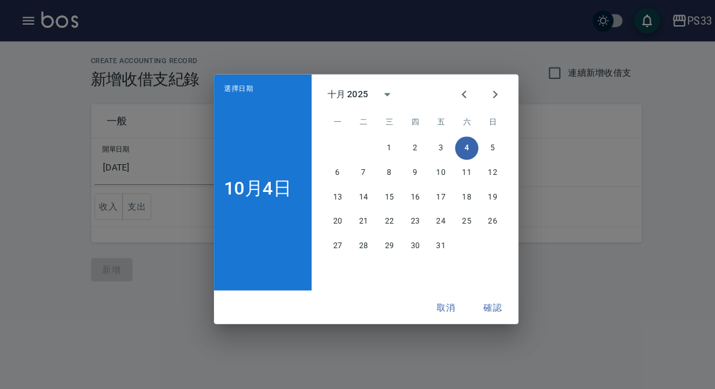
click at [454, 100] on icon "Previous month" at bounding box center [453, 92] width 15 height 15
click at [434, 228] on button "26" at bounding box center [430, 216] width 23 height 23
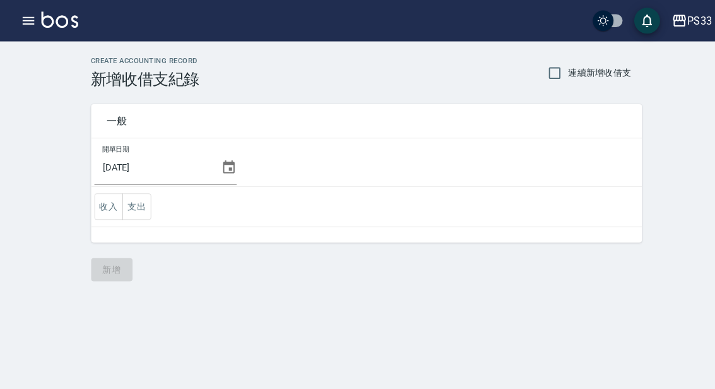
click at [142, 200] on button "支出" at bounding box center [133, 202] width 28 height 26
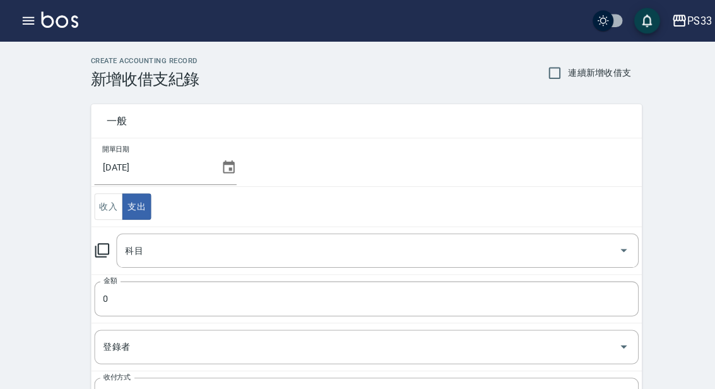
click at [191, 242] on input "科目" at bounding box center [359, 244] width 480 height 22
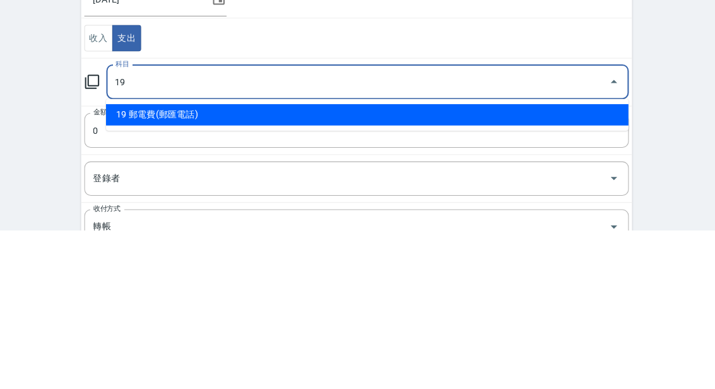
click at [186, 266] on li "19 郵電費(郵匯電話)" at bounding box center [369, 276] width 510 height 21
type input "19 郵電費(郵匯電話)"
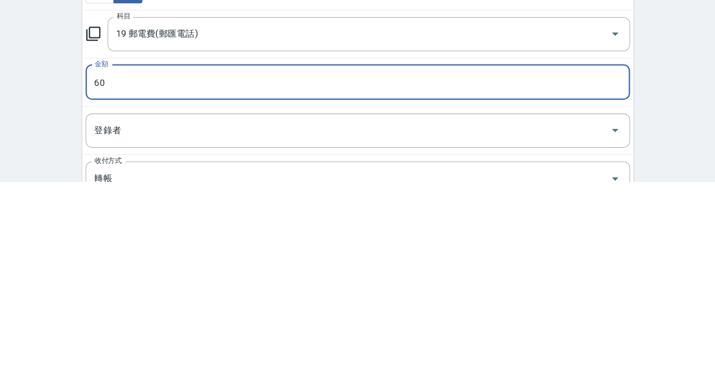
type input "60"
click at [130, 328] on input "登錄者" at bounding box center [348, 339] width 501 height 22
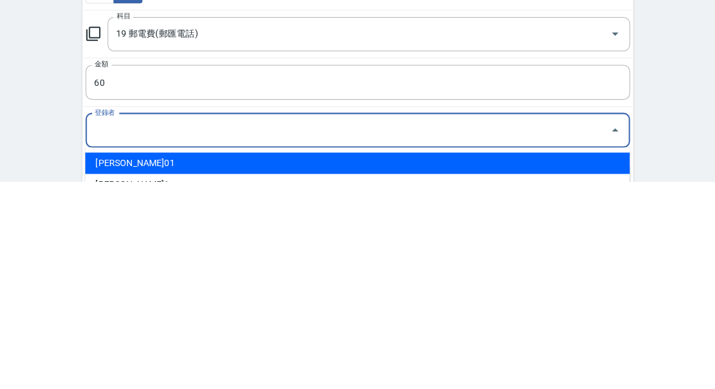
scroll to position [29, 0]
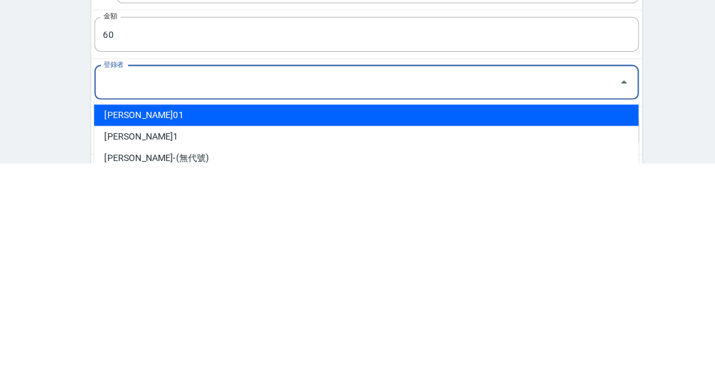
click at [158, 331] on li "[PERSON_NAME]01" at bounding box center [357, 341] width 531 height 21
type input "[PERSON_NAME]01"
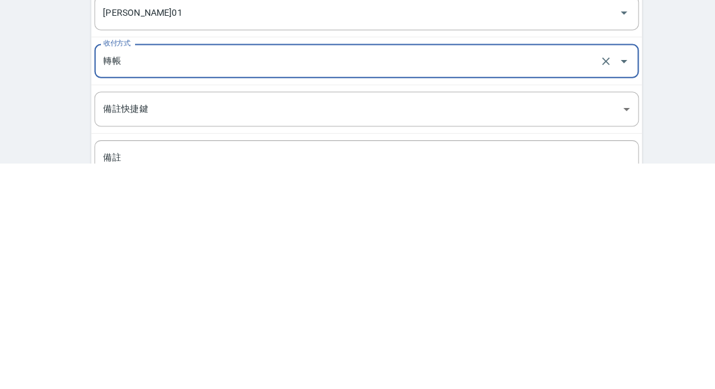
scroll to position [133, 0]
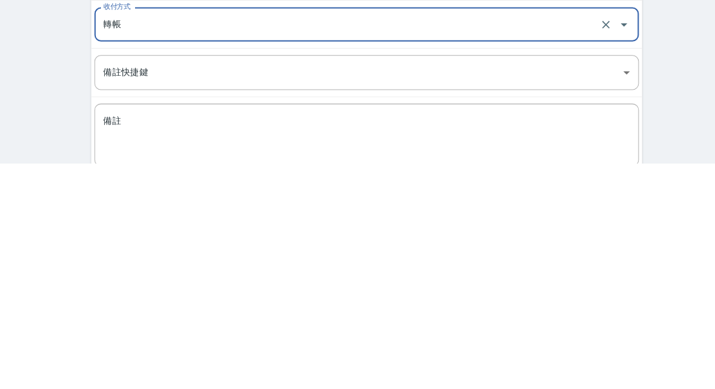
click at [172, 341] on textarea "備註" at bounding box center [358, 361] width 514 height 40
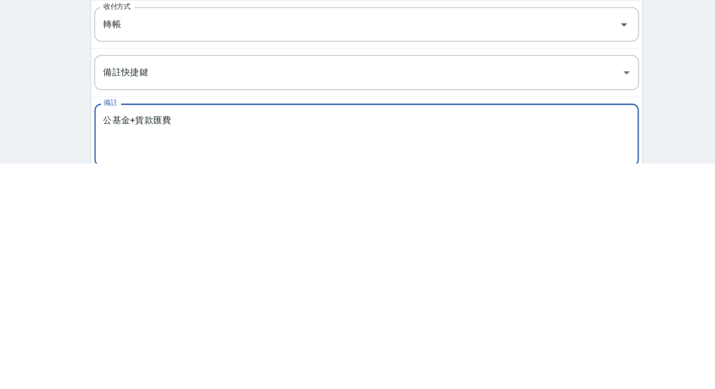
scroll to position [175, 0]
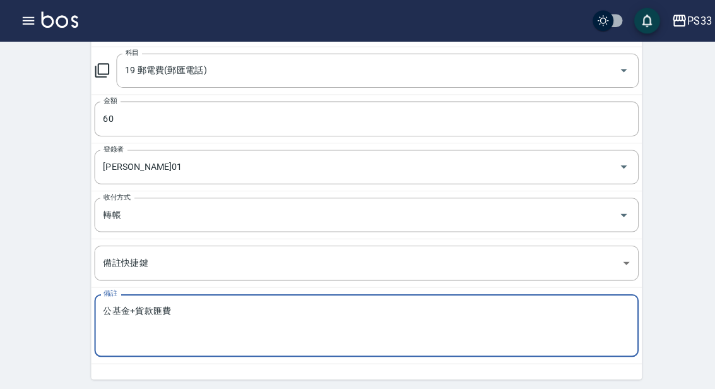
type textarea "公基金+貨款匯費"
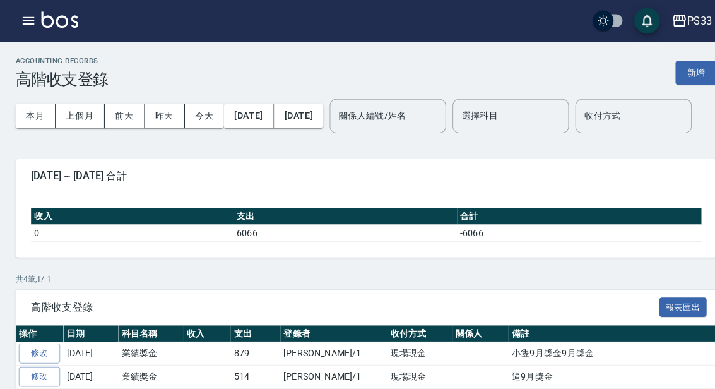
click at [82, 110] on button "上個月" at bounding box center [78, 113] width 48 height 23
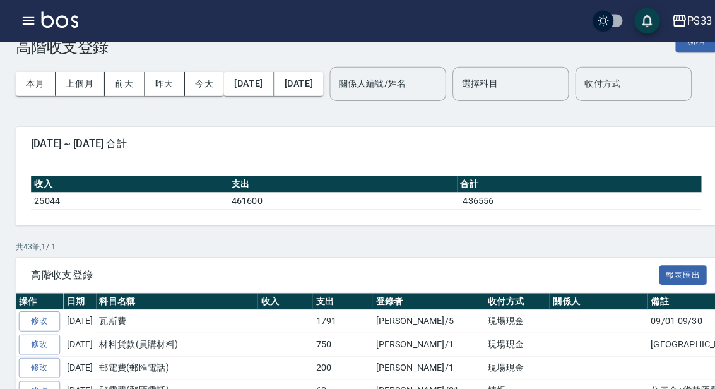
scroll to position [32, 0]
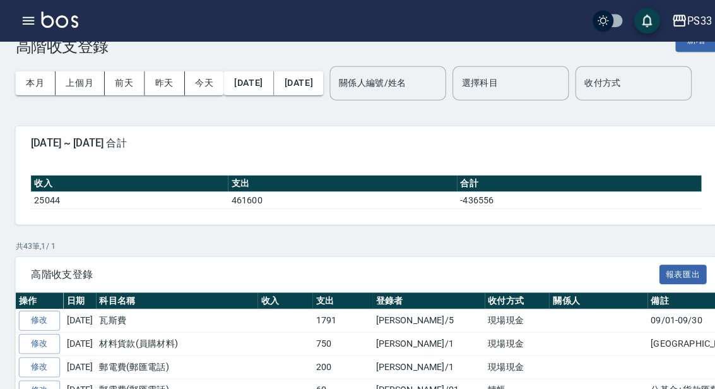
click at [260, 90] on button "[DATE]" at bounding box center [242, 80] width 49 height 23
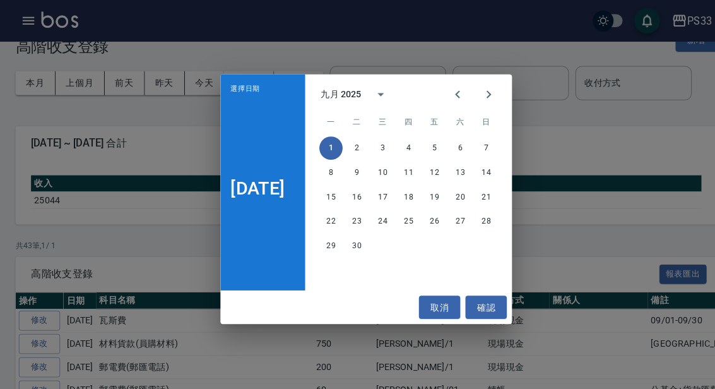
click at [451, 91] on icon "Previous month" at bounding box center [446, 92] width 15 height 15
click at [432, 145] on button "1" at bounding box center [424, 144] width 23 height 23
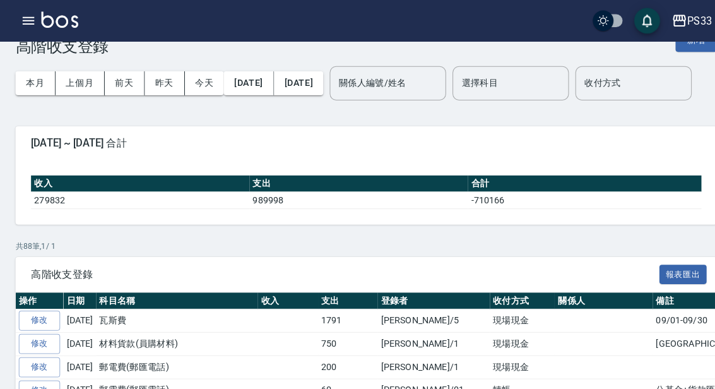
click at [316, 83] on button "[DATE]" at bounding box center [292, 80] width 48 height 23
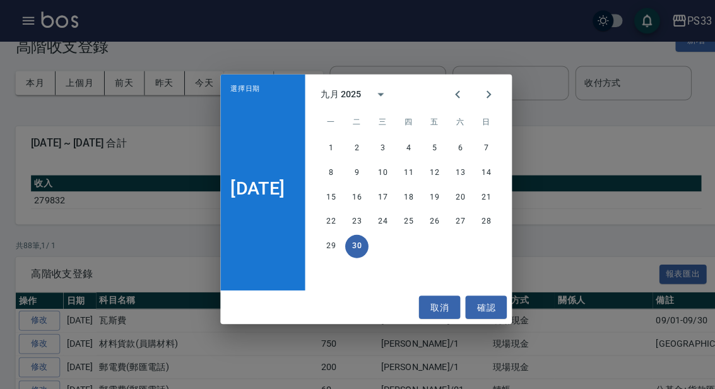
click at [454, 90] on icon "Previous month" at bounding box center [446, 92] width 15 height 15
click at [492, 259] on div "1 2 3 4 5 6 7 8 9 10 11 12 13 14 15 16 17 18 19 20 21 22 23 24 25 26 27 28 29 3…" at bounding box center [399, 207] width 202 height 151
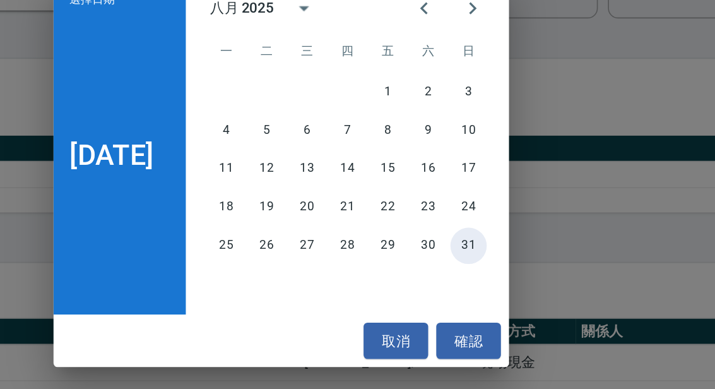
click at [463, 229] on button "31" at bounding box center [474, 240] width 23 height 23
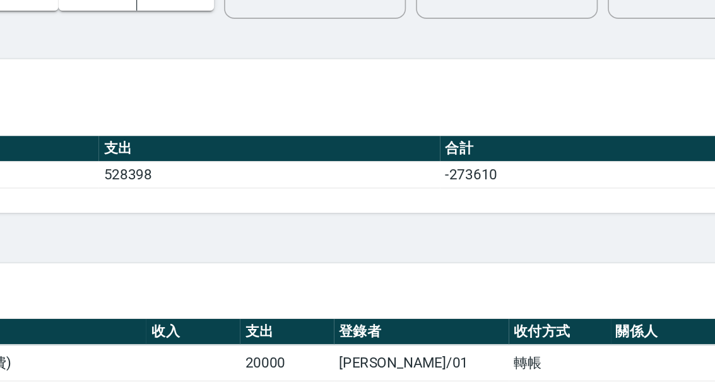
click at [300, 251] on div "高階收支登錄 報表匯出" at bounding box center [357, 268] width 685 height 35
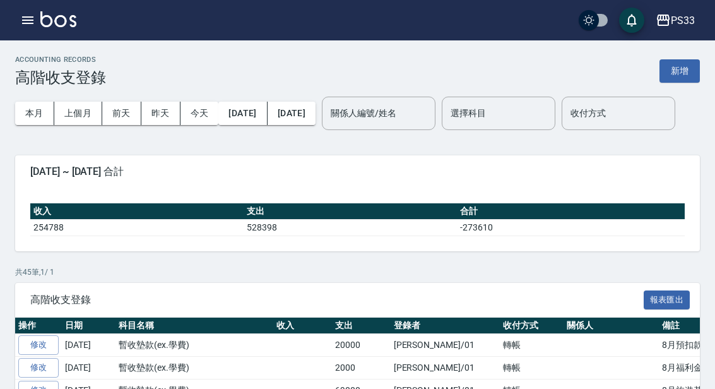
click at [687, 69] on button "新增" at bounding box center [679, 70] width 40 height 23
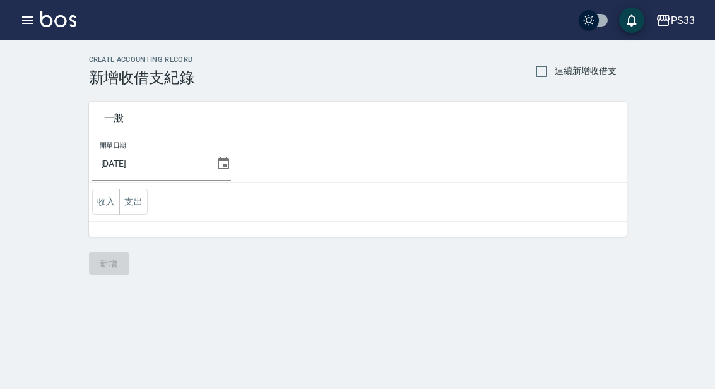
click at [218, 169] on icon at bounding box center [223, 162] width 11 height 13
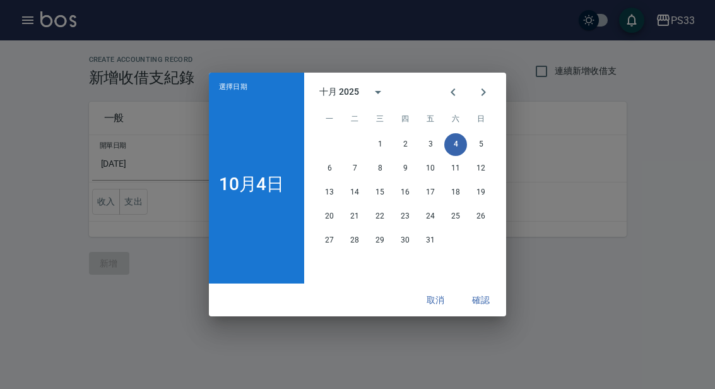
click at [449, 93] on icon "Previous month" at bounding box center [453, 92] width 15 height 15
click at [363, 245] on button "30" at bounding box center [354, 240] width 23 height 23
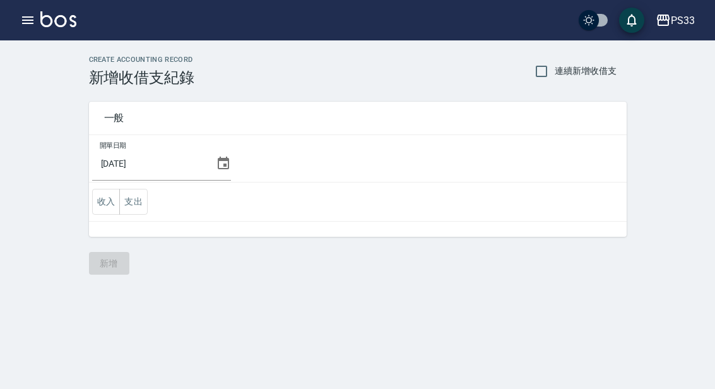
click at [141, 200] on button "支出" at bounding box center [133, 202] width 28 height 26
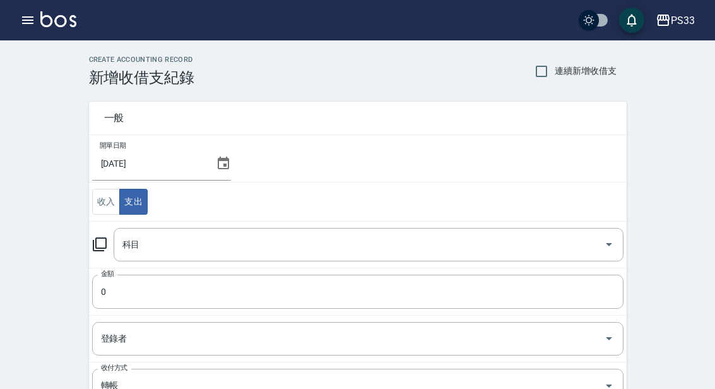
click at [221, 245] on input "科目" at bounding box center [359, 244] width 480 height 22
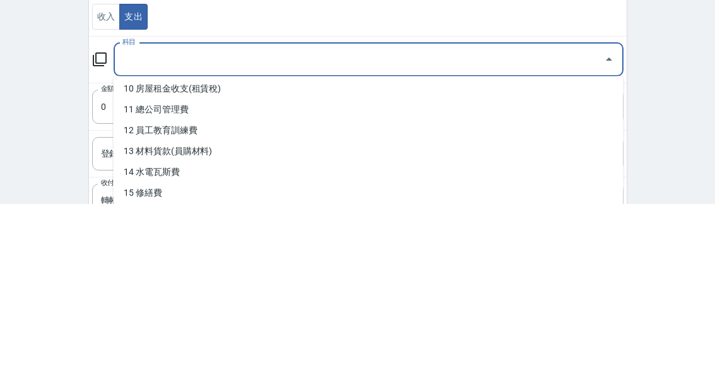
scroll to position [210, 0]
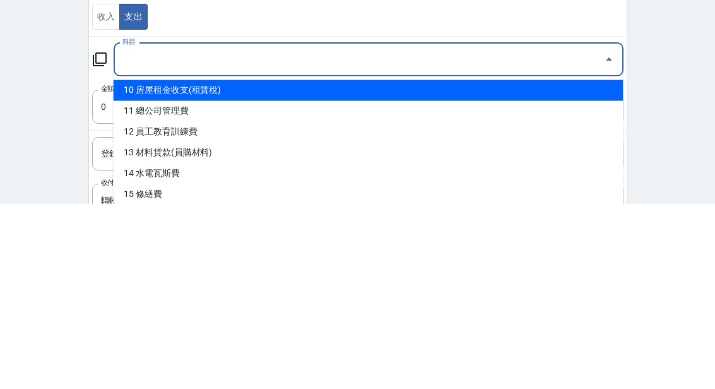
click at [198, 265] on li "10 房屋租金收支(租賃稅)" at bounding box center [369, 275] width 510 height 21
type input "10 房屋租金收支(租賃稅)"
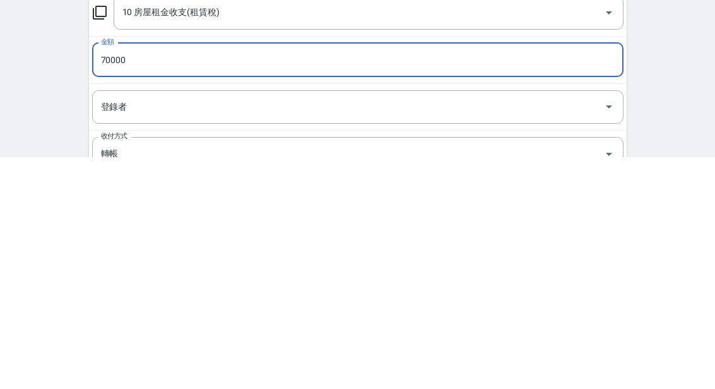
type input "70000"
click at [237, 328] on input "登錄者" at bounding box center [348, 339] width 501 height 22
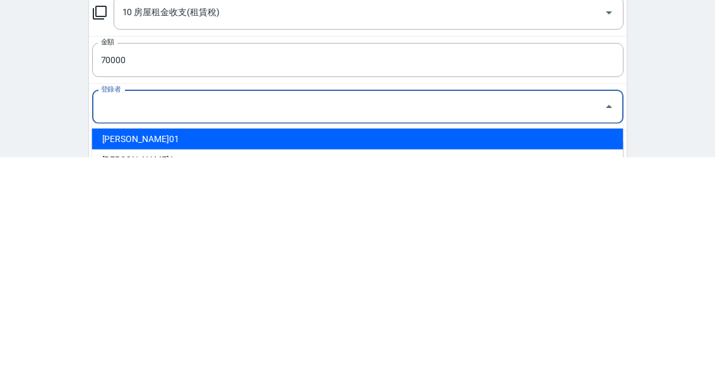
scroll to position [9, 0]
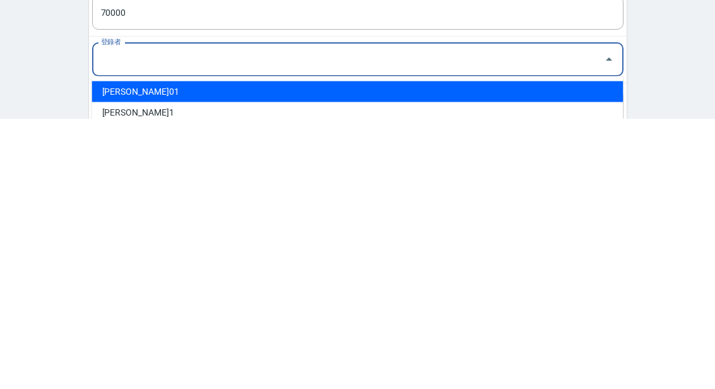
click at [164, 351] on li "[PERSON_NAME]01" at bounding box center [357, 361] width 531 height 21
type input "[PERSON_NAME]01"
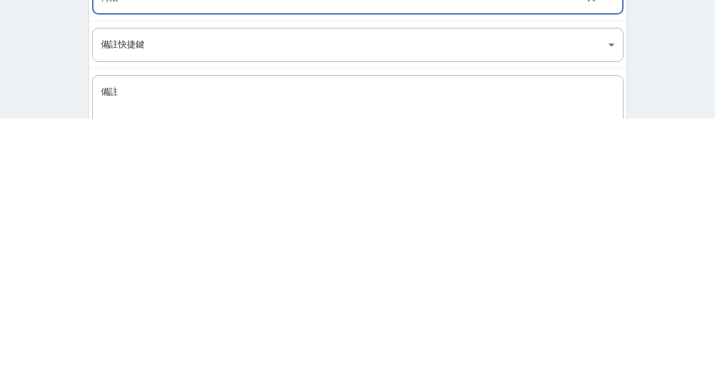
click at [222, 356] on textarea "備註" at bounding box center [358, 376] width 514 height 40
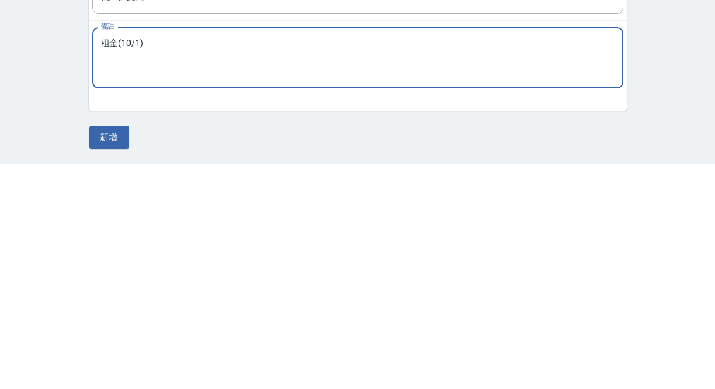
scroll to position [165, 0]
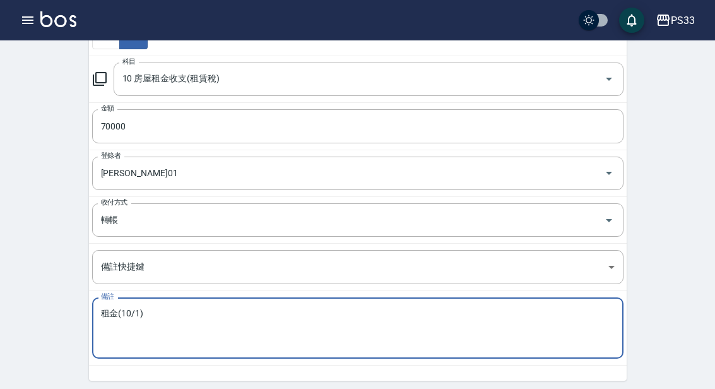
type textarea "租金(10/1)"
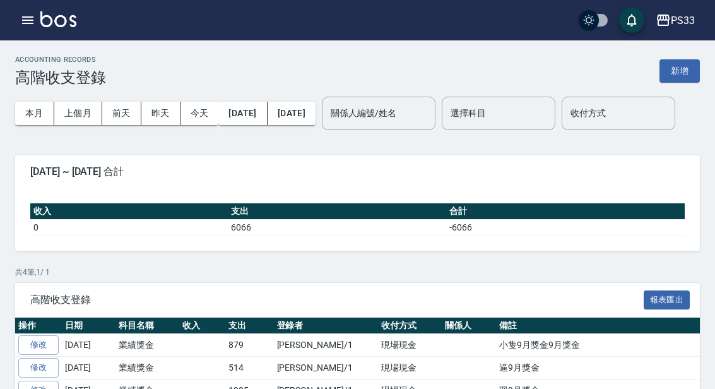
click at [85, 120] on button "上個月" at bounding box center [78, 113] width 48 height 23
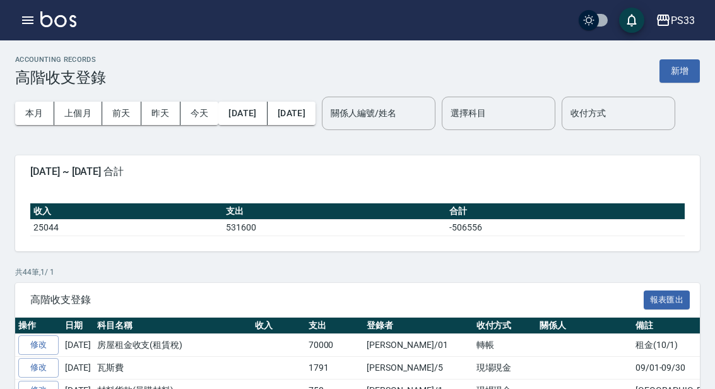
click at [73, 103] on button "上個月" at bounding box center [78, 113] width 48 height 23
click at [682, 71] on button "新增" at bounding box center [679, 70] width 40 height 23
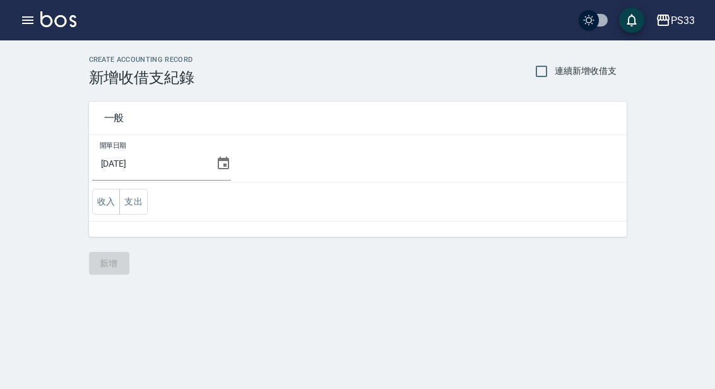
click at [216, 167] on icon at bounding box center [223, 163] width 15 height 15
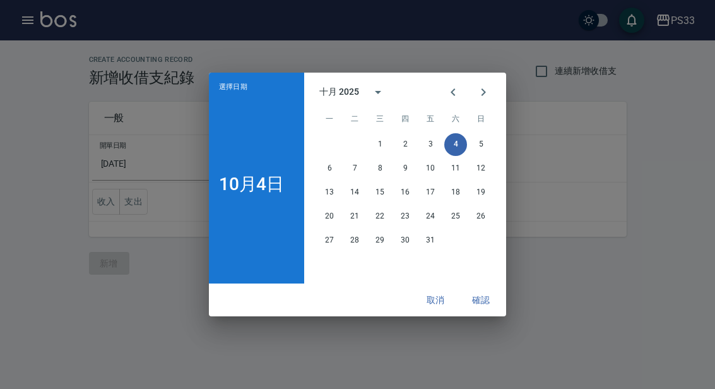
click at [453, 96] on icon "Previous month" at bounding box center [453, 92] width 15 height 15
click at [437, 220] on button "26" at bounding box center [430, 216] width 23 height 23
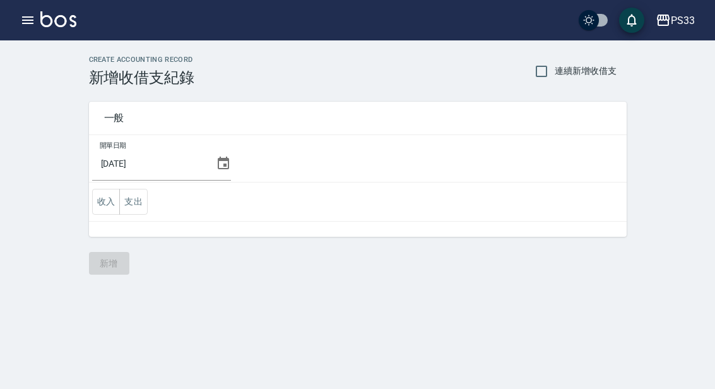
click at [112, 203] on button "收入" at bounding box center [106, 202] width 28 height 26
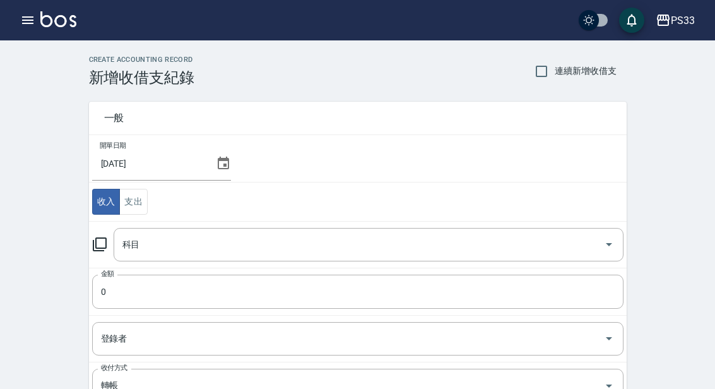
click at [216, 241] on input "科目" at bounding box center [359, 244] width 480 height 22
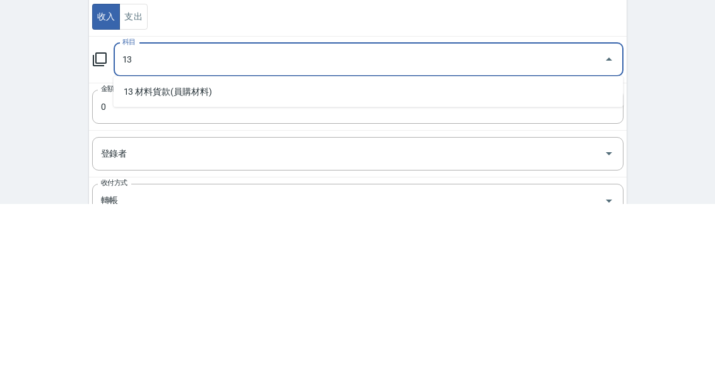
click at [208, 266] on li "13 材料貨款(員購材料)" at bounding box center [369, 276] width 510 height 21
type input "13 材料貨款(員購材料)"
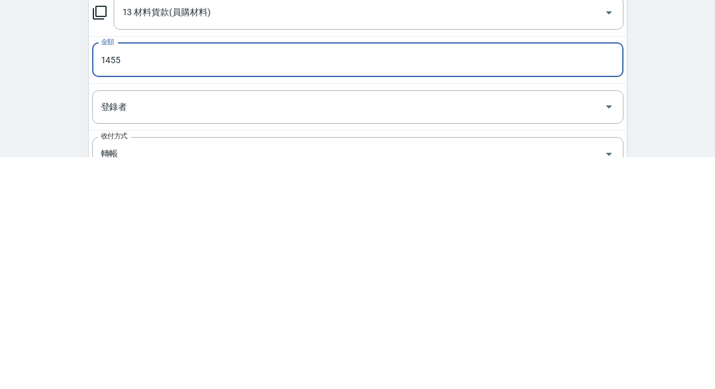
type input "1455"
click at [170, 328] on input "登錄者" at bounding box center [348, 339] width 501 height 22
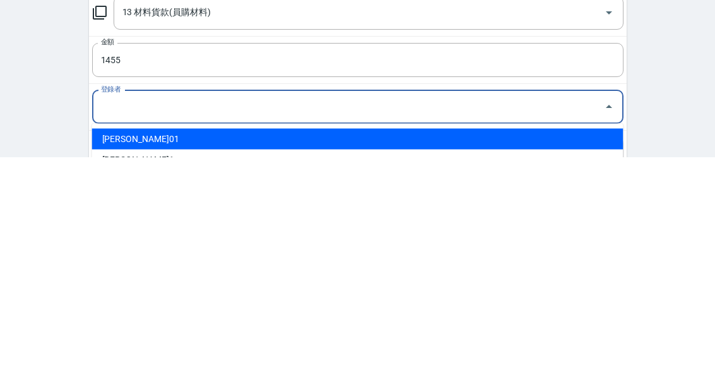
scroll to position [9, 0]
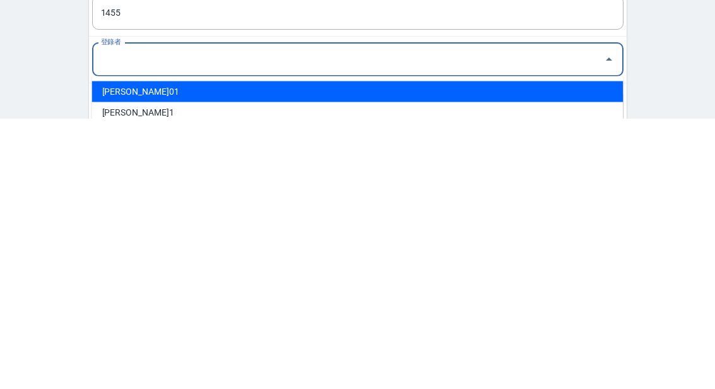
click at [168, 351] on li "[PERSON_NAME]01" at bounding box center [357, 361] width 531 height 21
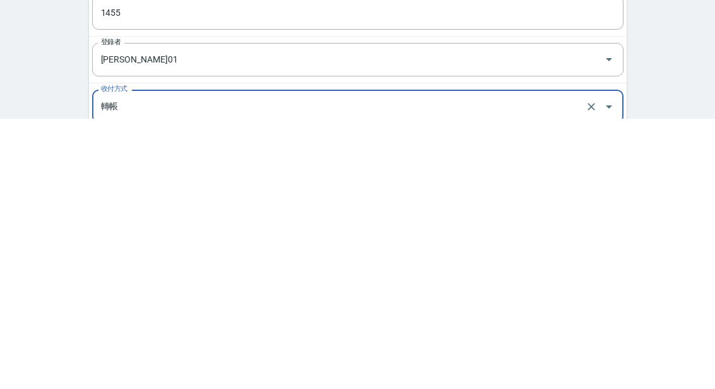
type input "[PERSON_NAME]01"
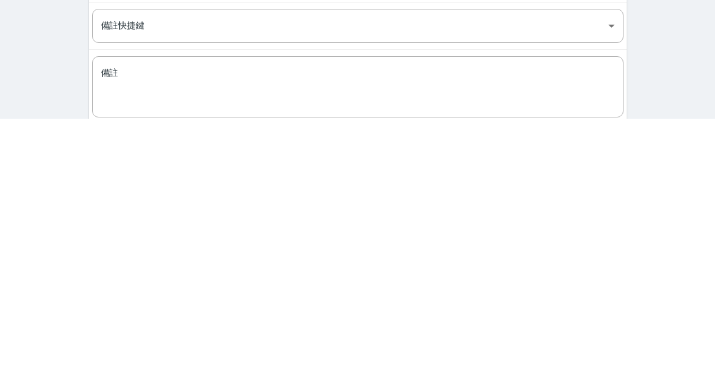
scroll to position [147, 0]
click at [201, 326] on textarea "備註" at bounding box center [358, 346] width 514 height 40
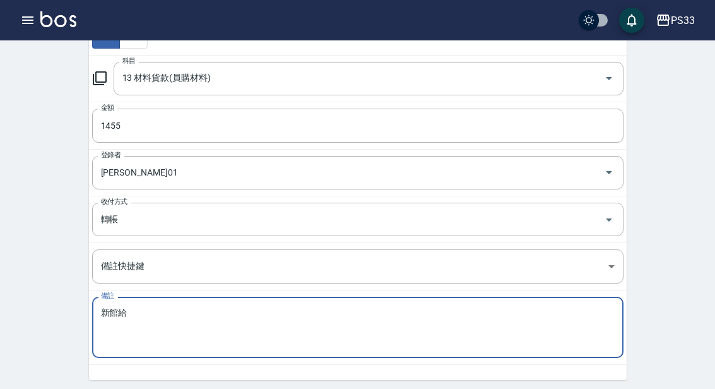
scroll to position [165, 0]
type textarea "新館給"
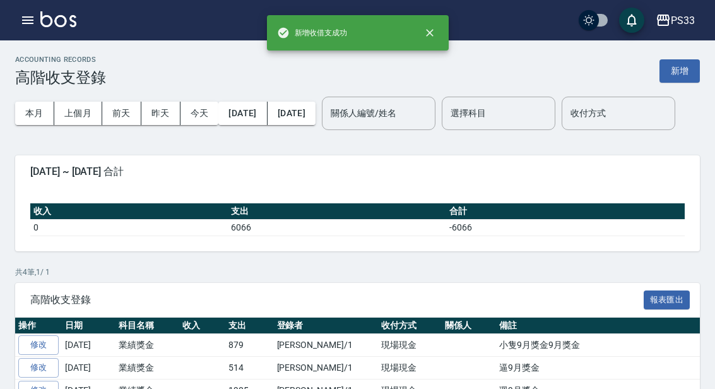
click at [683, 74] on button "新增" at bounding box center [679, 70] width 40 height 23
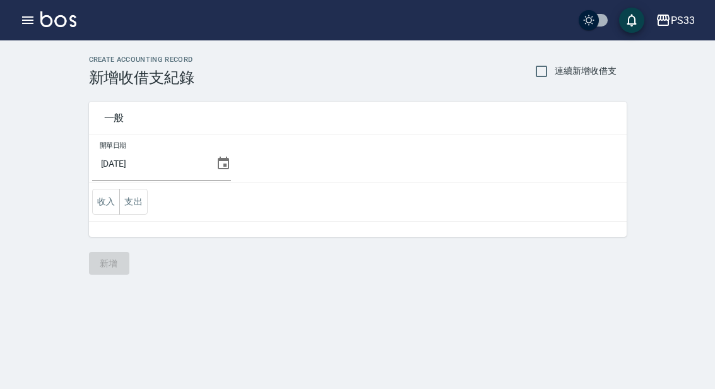
click at [218, 160] on icon at bounding box center [223, 163] width 15 height 15
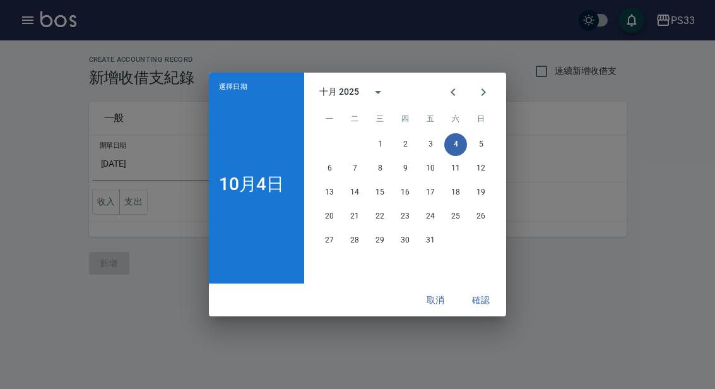
click at [446, 100] on icon "Previous month" at bounding box center [453, 92] width 15 height 15
click at [435, 228] on button "26" at bounding box center [430, 216] width 23 height 23
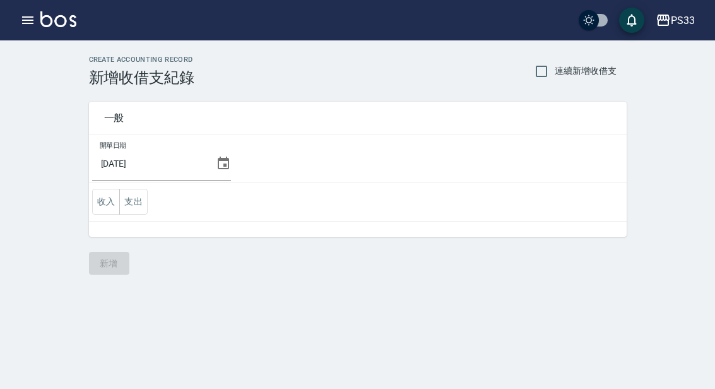
click at [109, 201] on button "收入" at bounding box center [106, 202] width 28 height 26
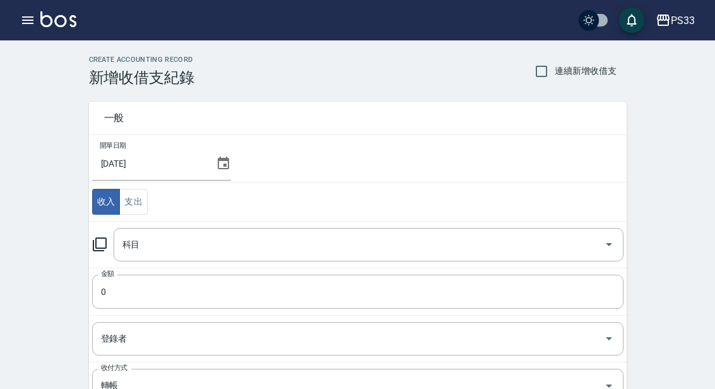
click at [191, 247] on input "科目" at bounding box center [359, 244] width 480 height 22
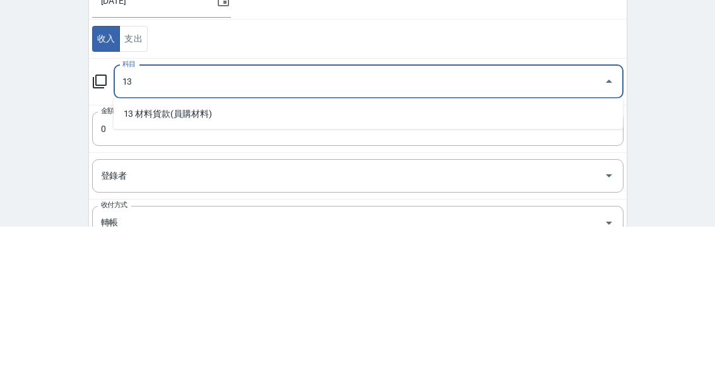
click at [230, 266] on li "13 材料貨款(員購材料)" at bounding box center [369, 276] width 510 height 21
type input "13 材料貨款(員購材料)"
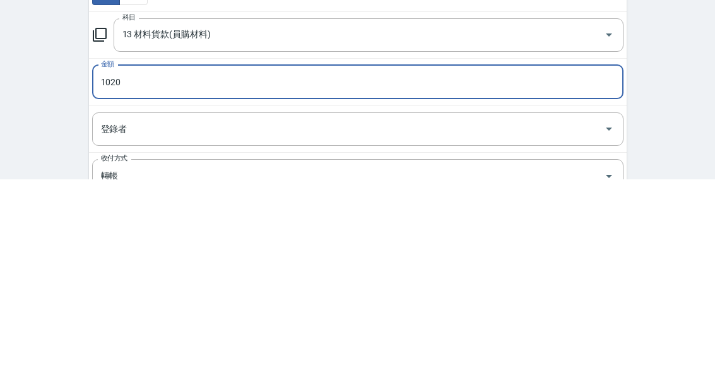
type input "1020"
click at [184, 328] on input "登錄者" at bounding box center [348, 339] width 501 height 22
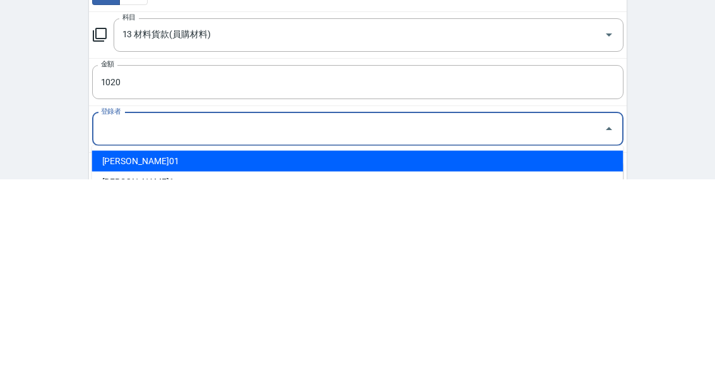
scroll to position [31, 0]
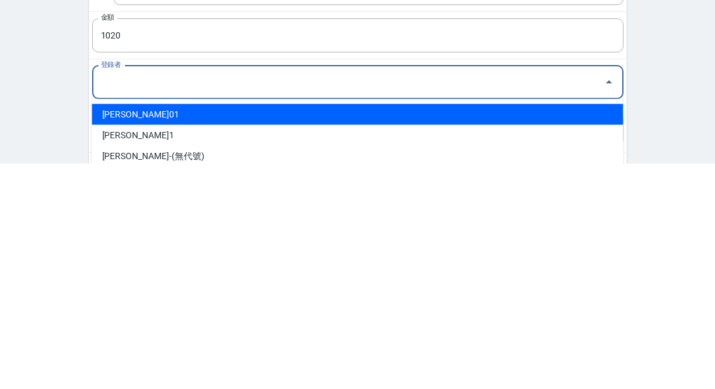
click at [167, 329] on li "[PERSON_NAME]01" at bounding box center [357, 339] width 531 height 21
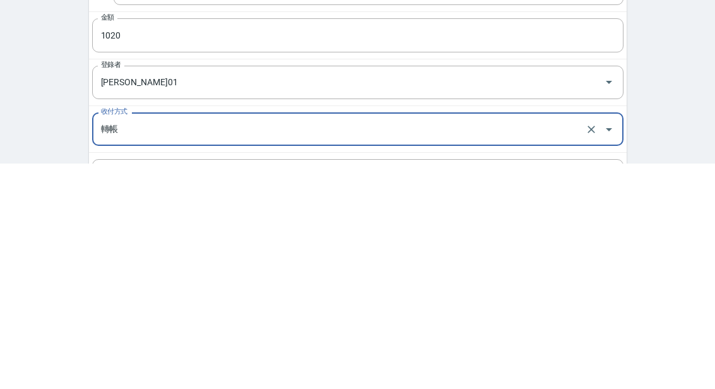
type input "[PERSON_NAME]01"
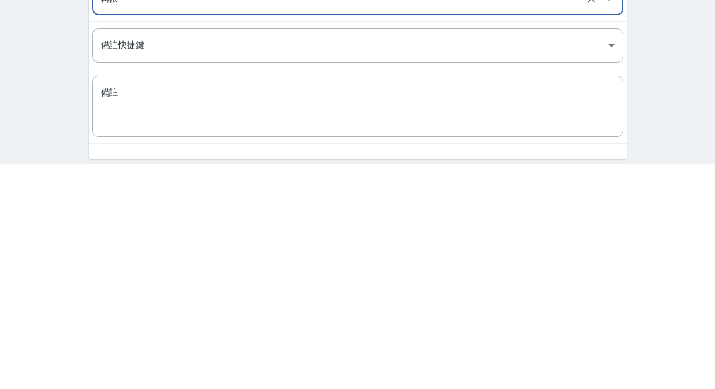
scroll to position [210, 0]
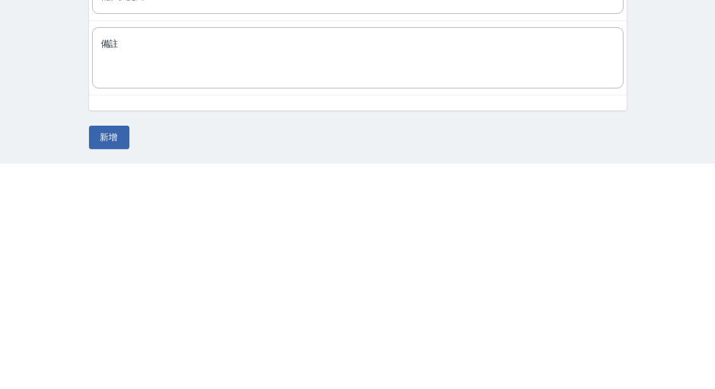
click at [309, 263] on textarea "備註" at bounding box center [358, 283] width 514 height 40
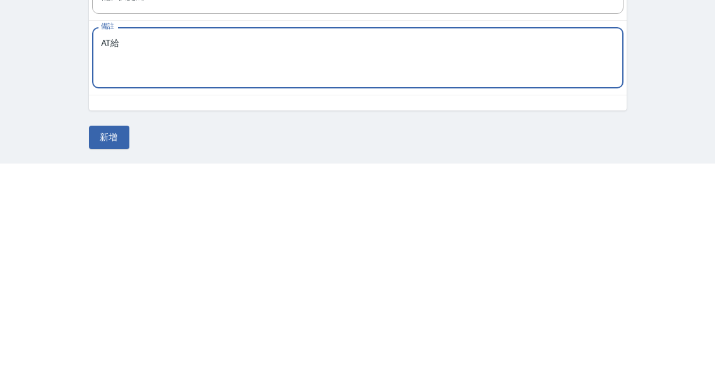
type textarea "AT給"
click at [112, 351] on button "新增" at bounding box center [109, 362] width 40 height 23
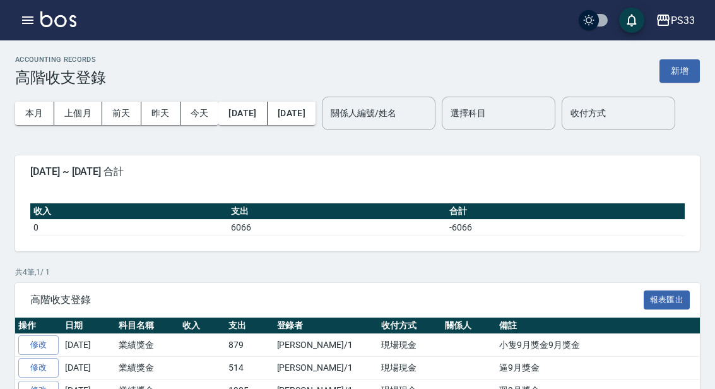
click at [85, 114] on button "上個月" at bounding box center [78, 113] width 48 height 23
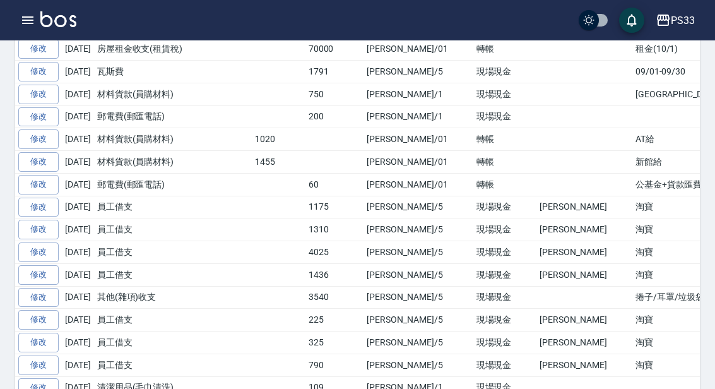
scroll to position [300, 0]
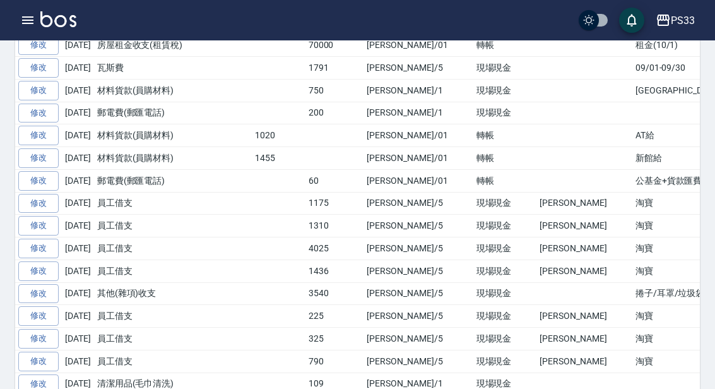
click at [35, 23] on icon "button" at bounding box center [27, 20] width 15 height 15
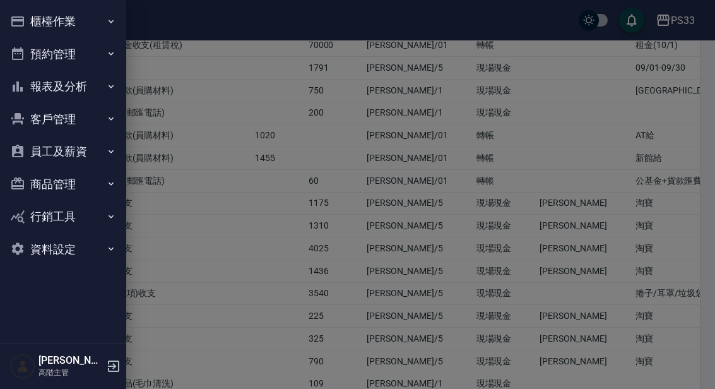
click at [86, 91] on button "報表及分析" at bounding box center [63, 86] width 116 height 33
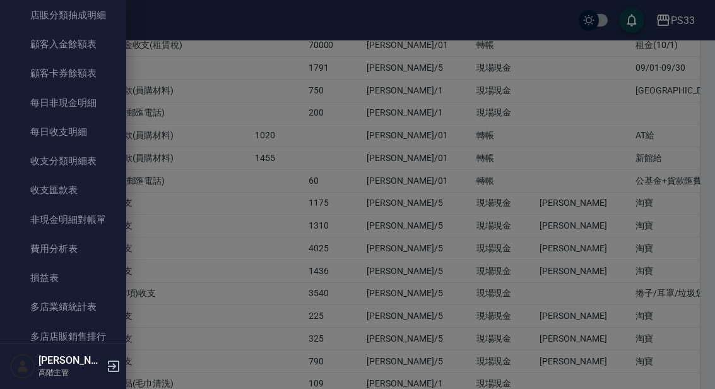
scroll to position [954, 0]
click at [72, 242] on link "費用分析表" at bounding box center [63, 247] width 116 height 29
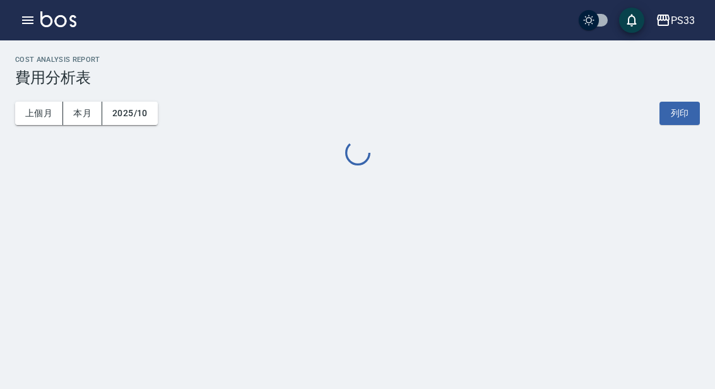
click at [51, 108] on button "上個月" at bounding box center [39, 113] width 48 height 23
click at [50, 107] on button "上個月" at bounding box center [39, 113] width 48 height 23
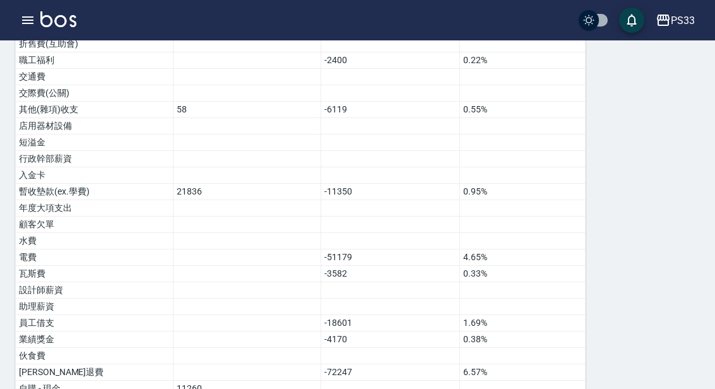
scroll to position [793, 0]
